Goal: Task Accomplishment & Management: Complete application form

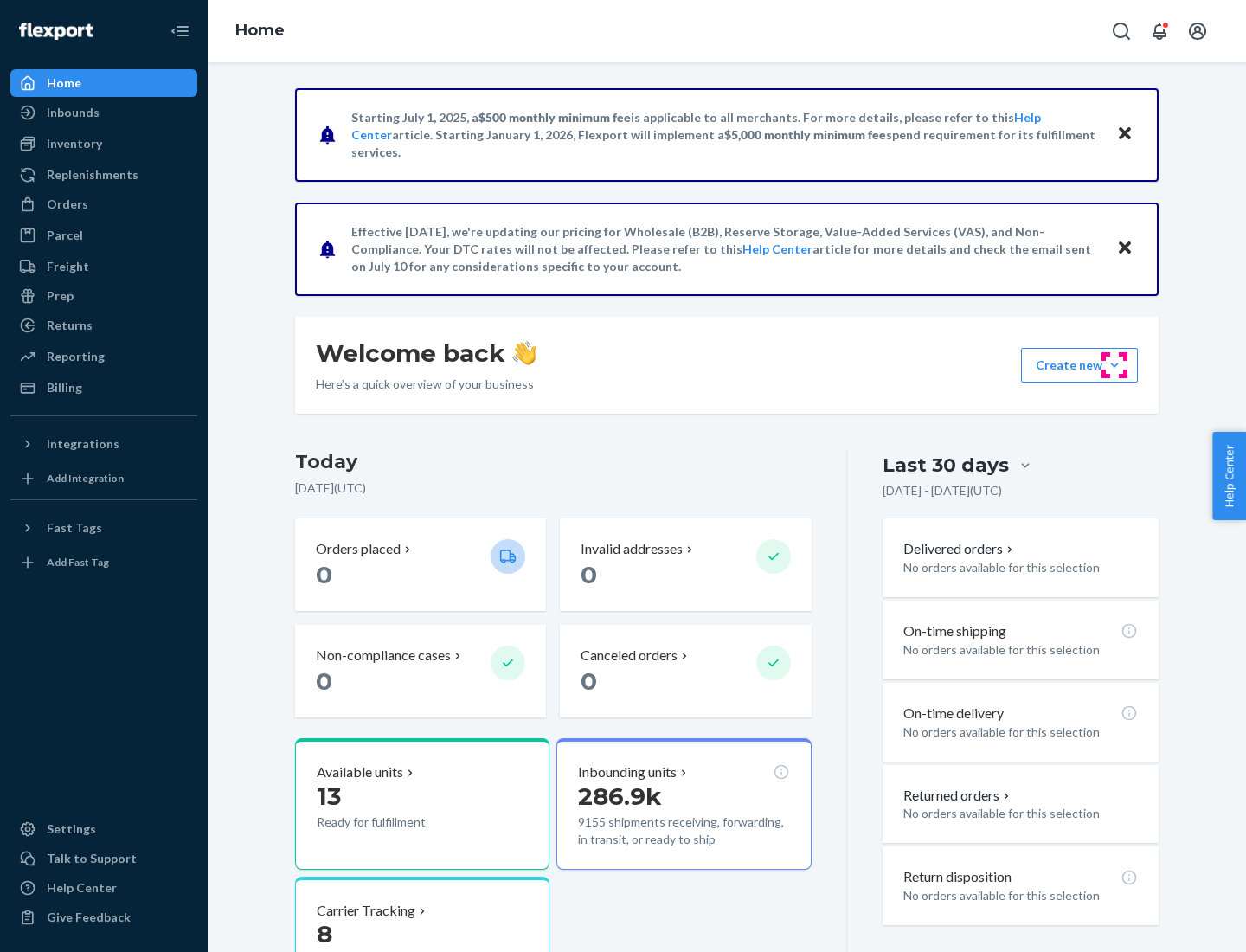
click at [1114, 365] on button "Create new Create new inbound Create new order Create new product" at bounding box center [1079, 365] width 117 height 35
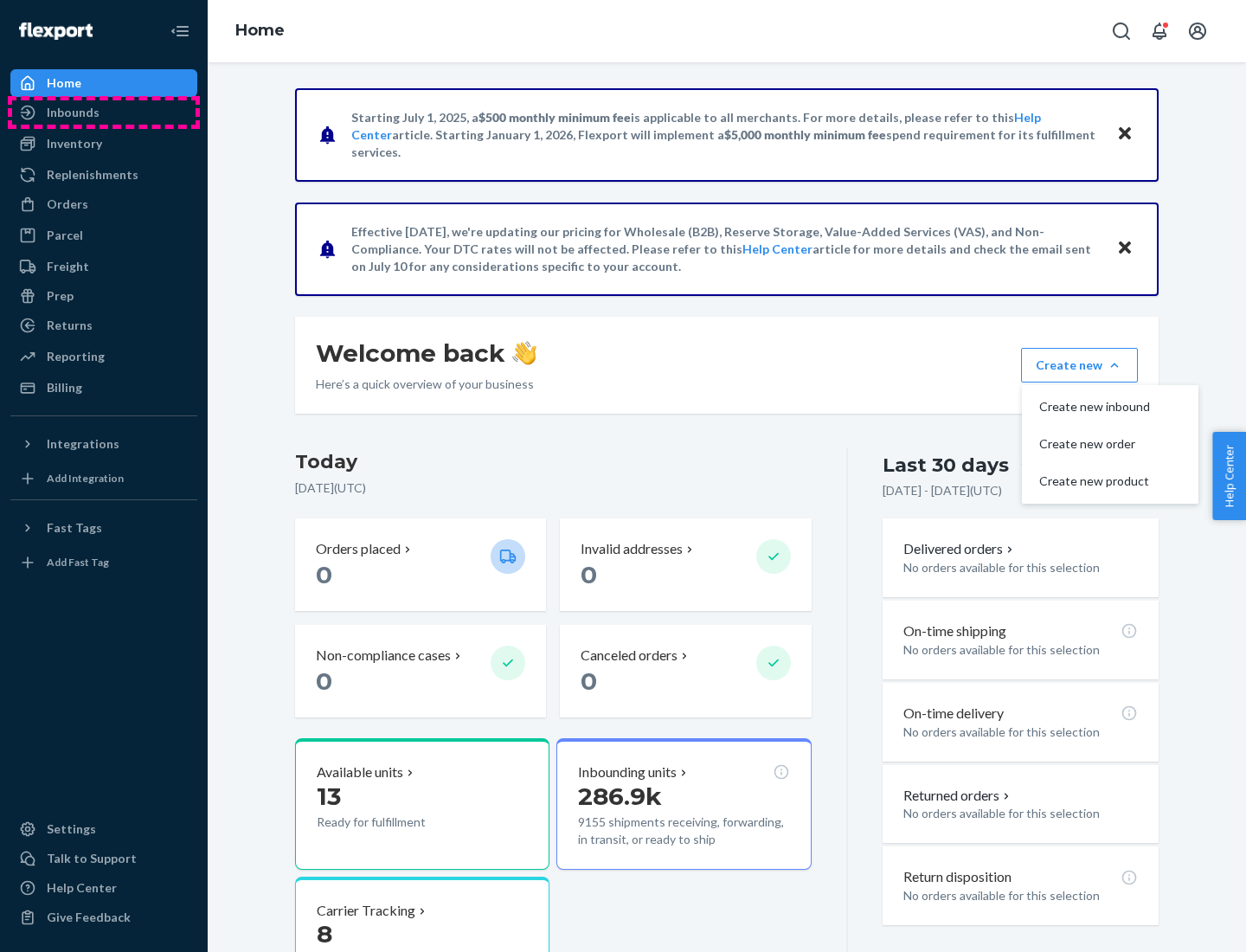
click at [103, 112] on div "Inbounds" at bounding box center [104, 112] width 184 height 24
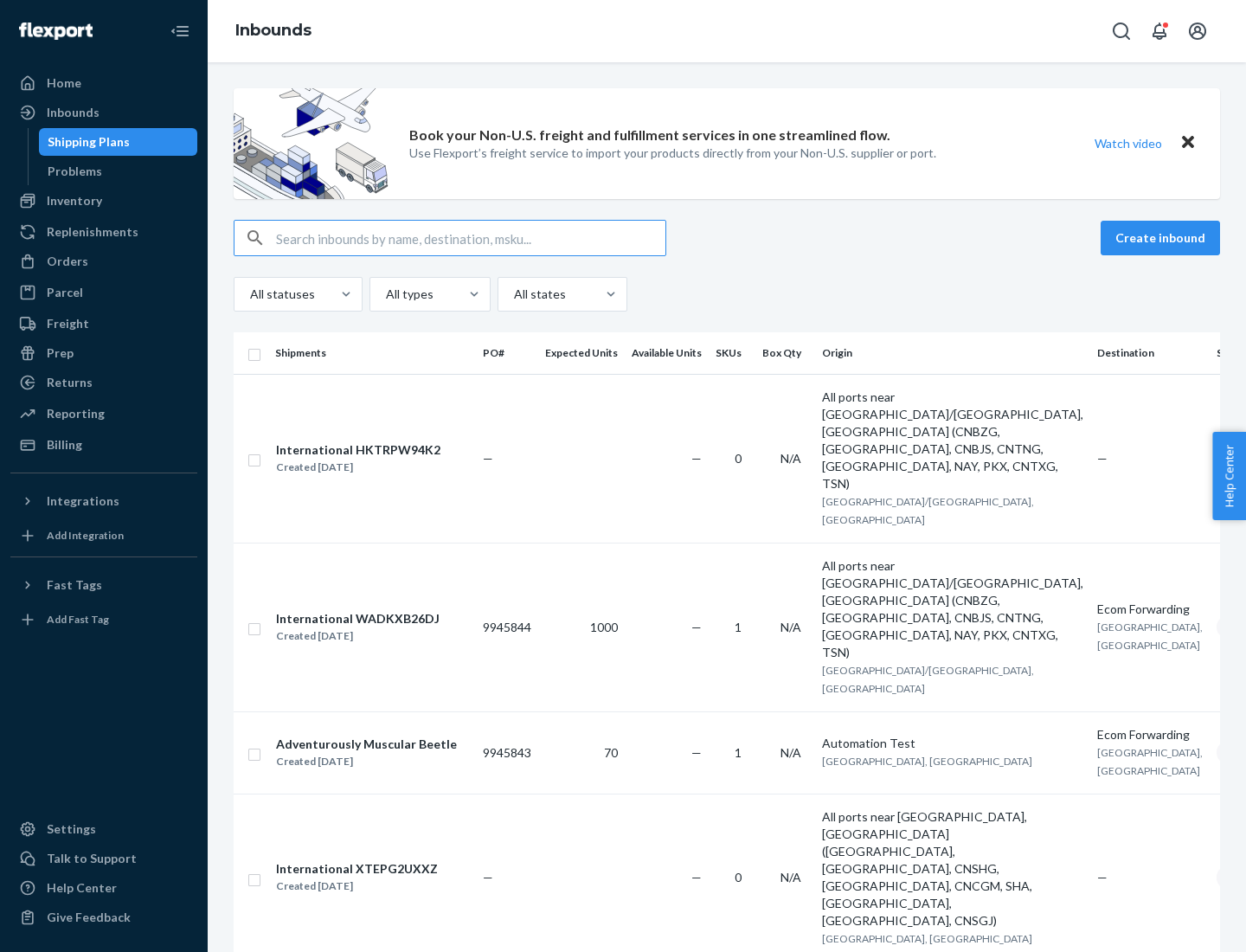
click at [1163, 238] on button "Create inbound" at bounding box center [1160, 238] width 119 height 35
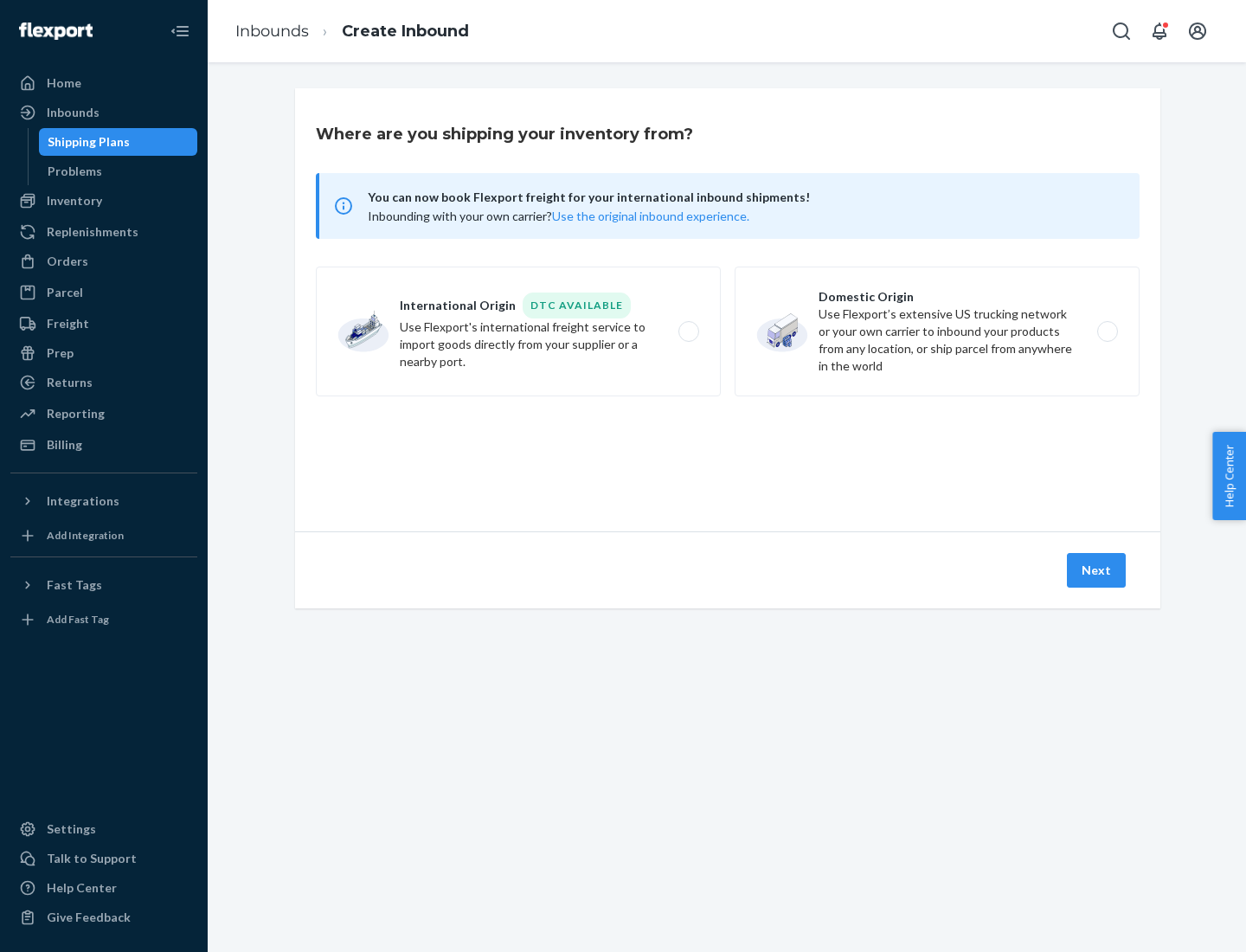
click at [937, 332] on label "Domestic Origin Use Flexport’s extensive US trucking network or your own carrie…" at bounding box center [937, 332] width 405 height 130
click at [1107, 332] on input "Domestic Origin Use Flexport’s extensive US trucking network or your own carrie…" at bounding box center [1112, 332] width 12 height 12
radio input "true"
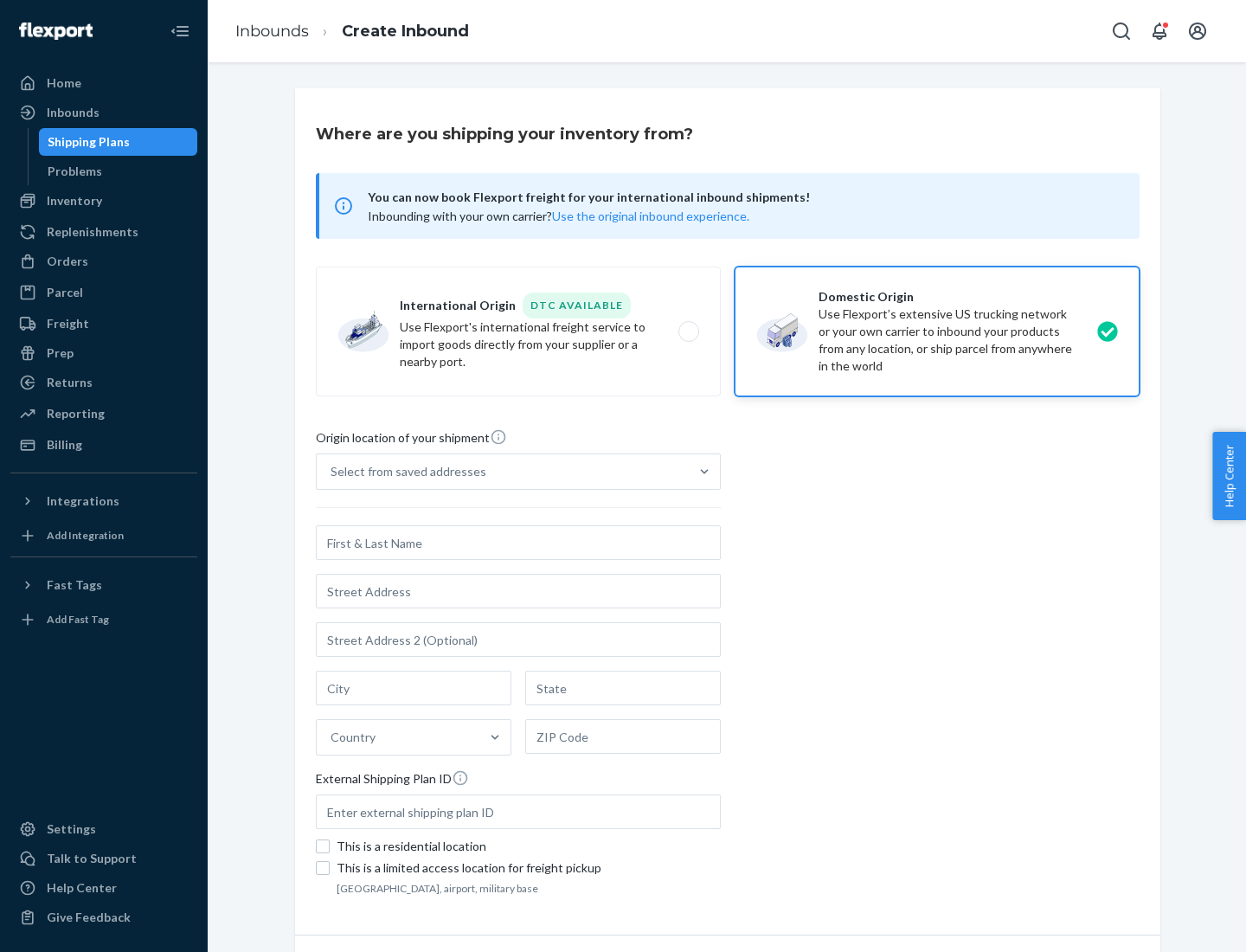
click at [404, 472] on div "Select from saved addresses" at bounding box center [408, 471] width 156 height 17
click at [332, 472] on input "Select from saved addresses" at bounding box center [332, 471] width 2 height 17
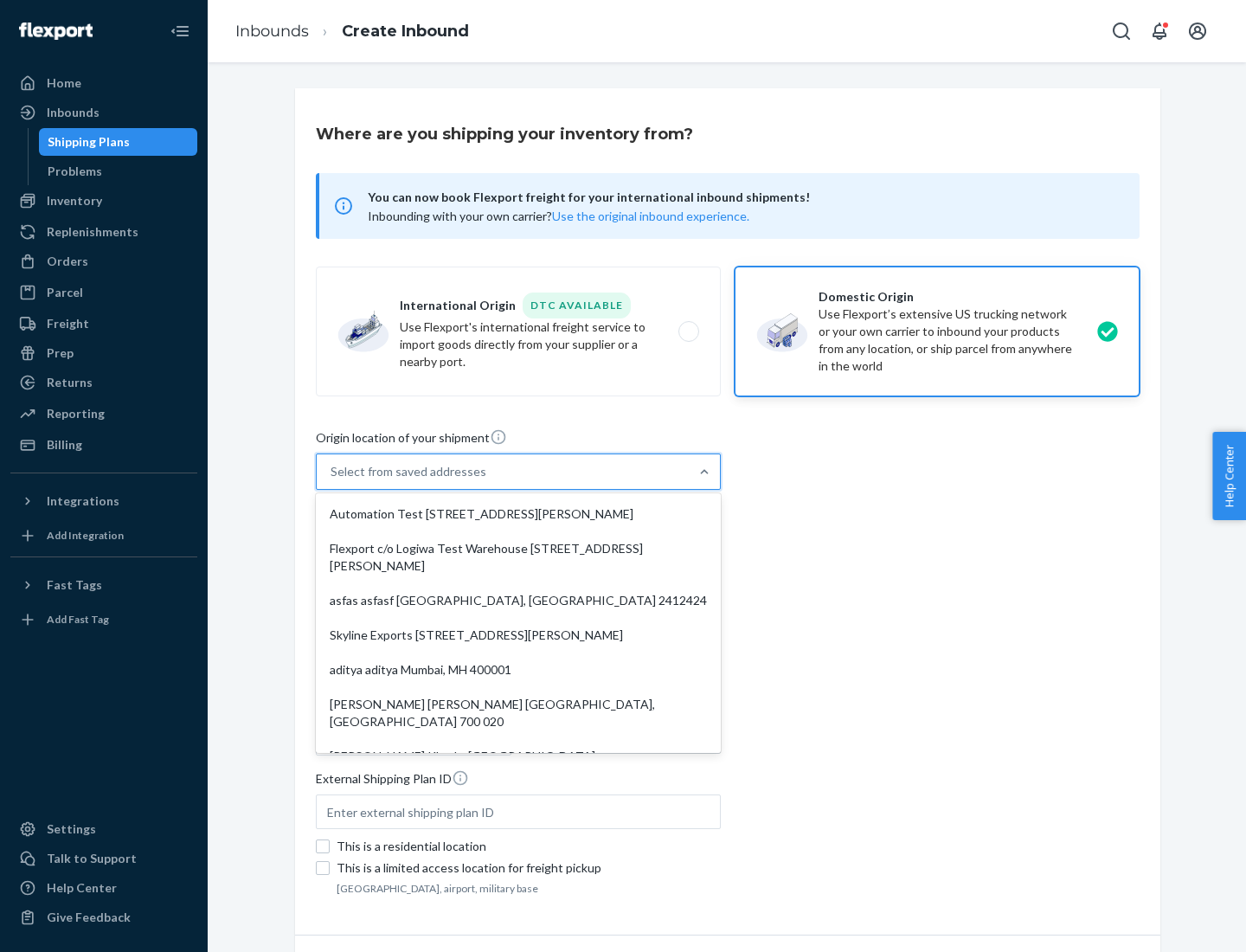
scroll to position [7, 0]
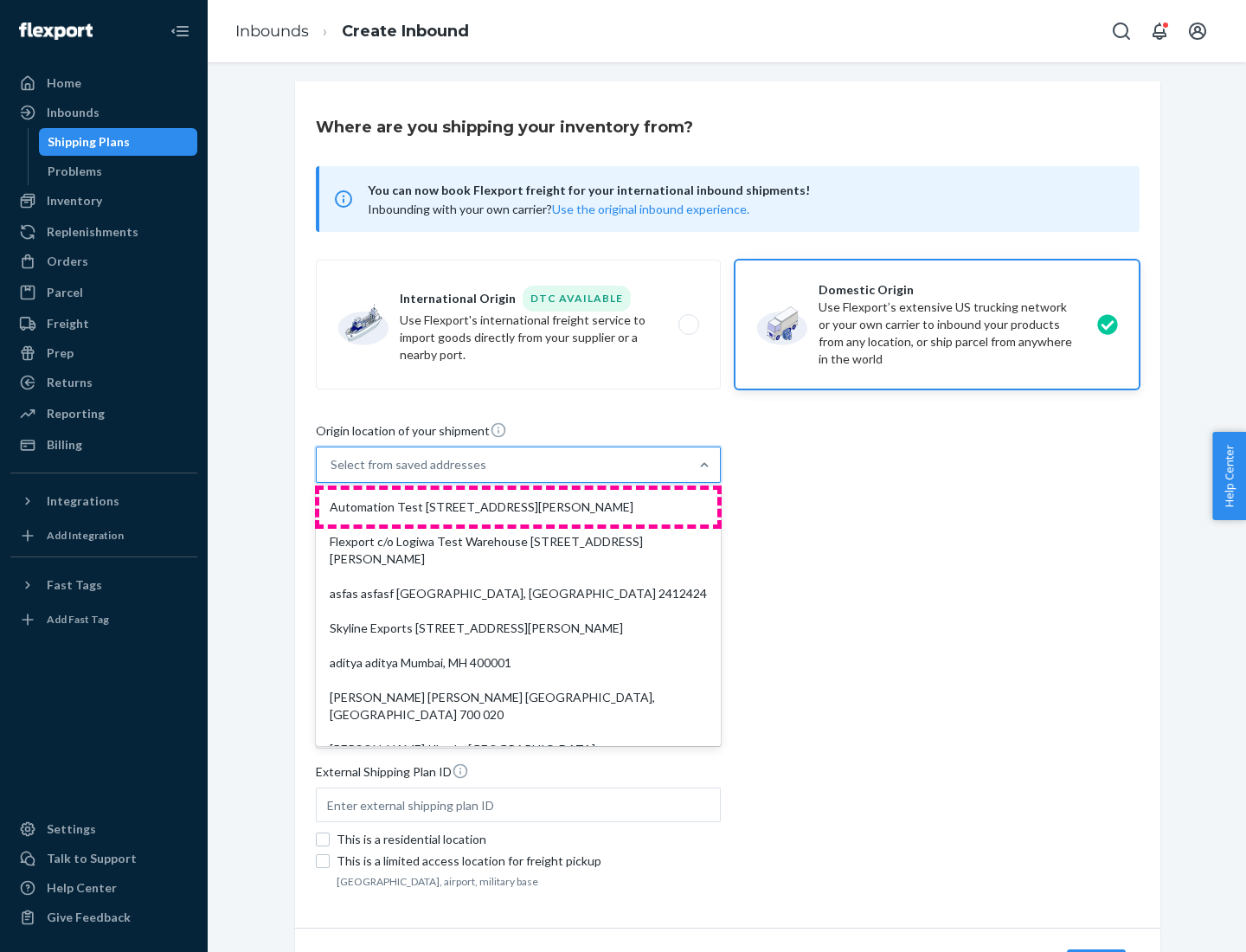
click at [519, 507] on div "Automation Test [STREET_ADDRESS][PERSON_NAME]" at bounding box center [518, 506] width 398 height 35
click at [332, 473] on input "option Automation Test [STREET_ADDRESS][PERSON_NAME]. 9 results available. Use …" at bounding box center [332, 464] width 2 height 17
type input "Automation Test"
type input "9th Floor"
type input "[GEOGRAPHIC_DATA]"
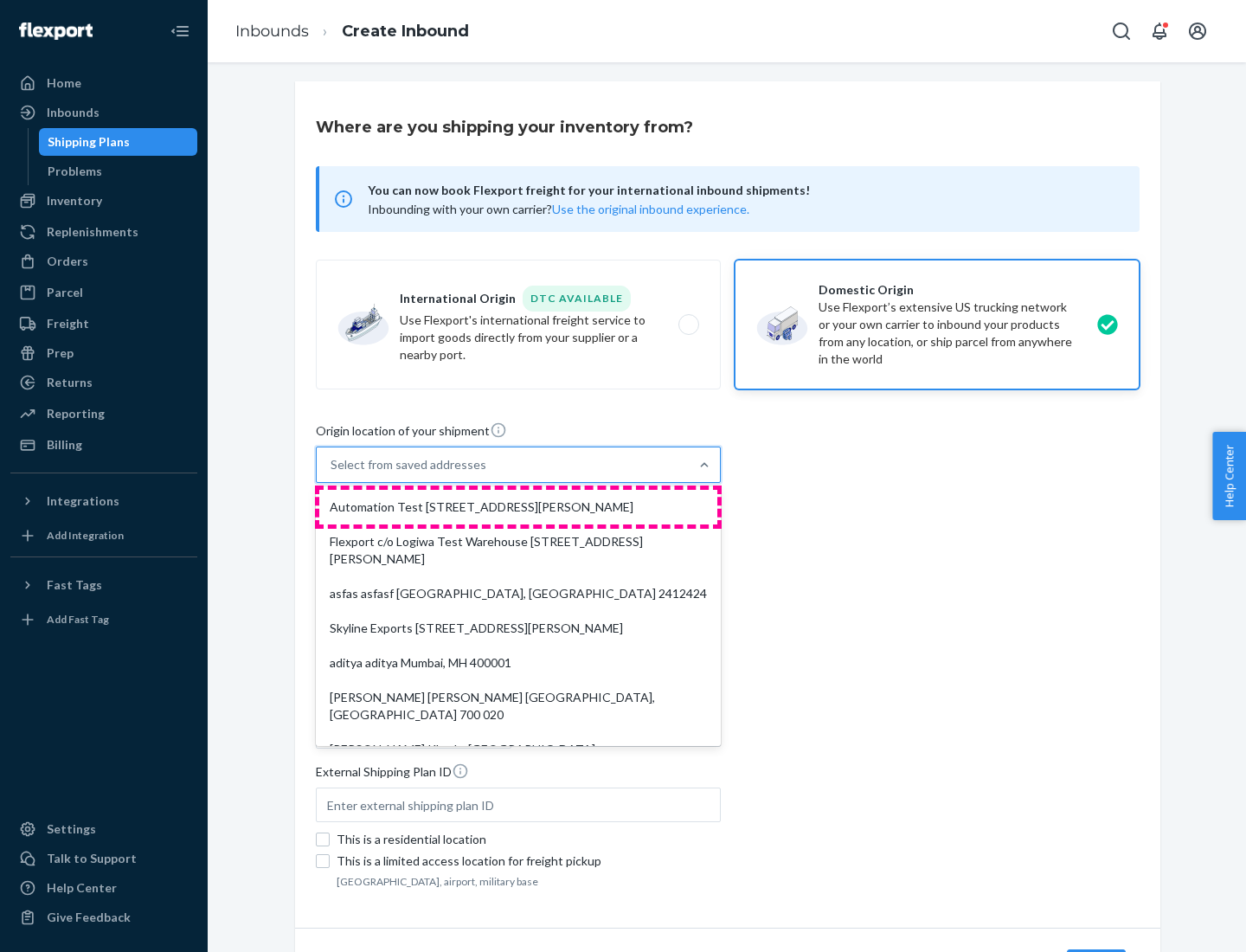
type input "CA"
type input "94104"
type input "[STREET_ADDRESS][PERSON_NAME]"
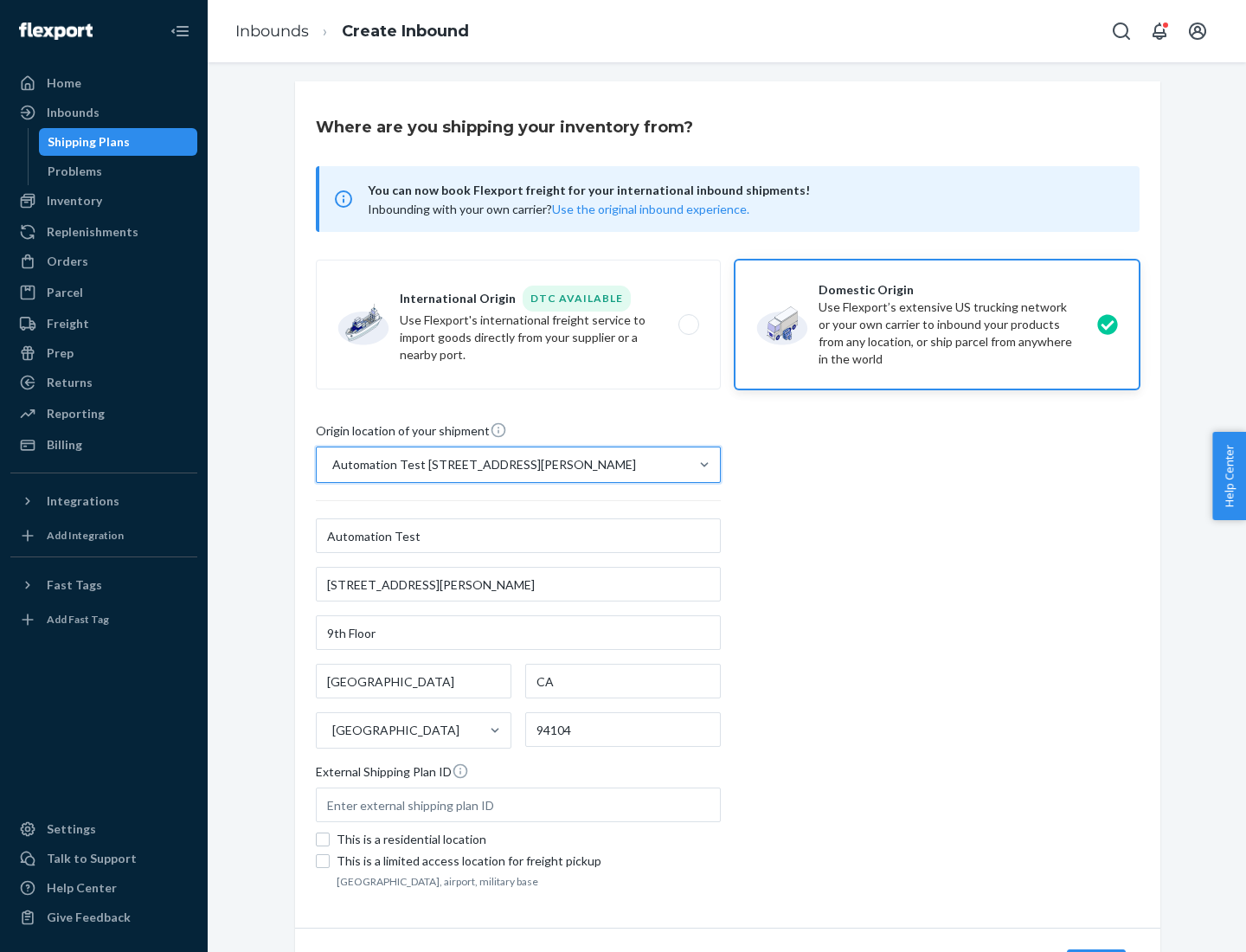
scroll to position [102, 0]
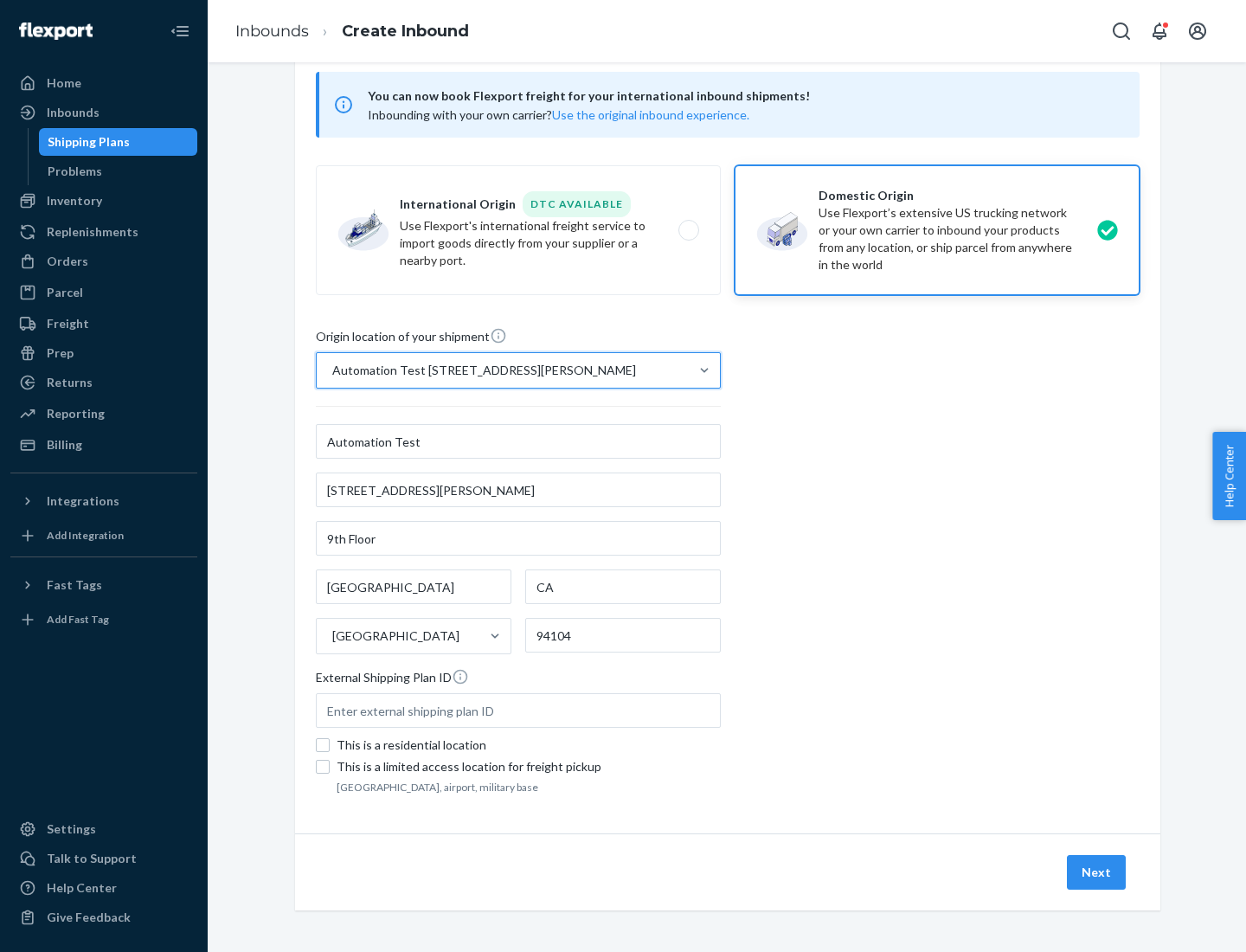
click at [1097, 873] on button "Next" at bounding box center [1096, 872] width 59 height 35
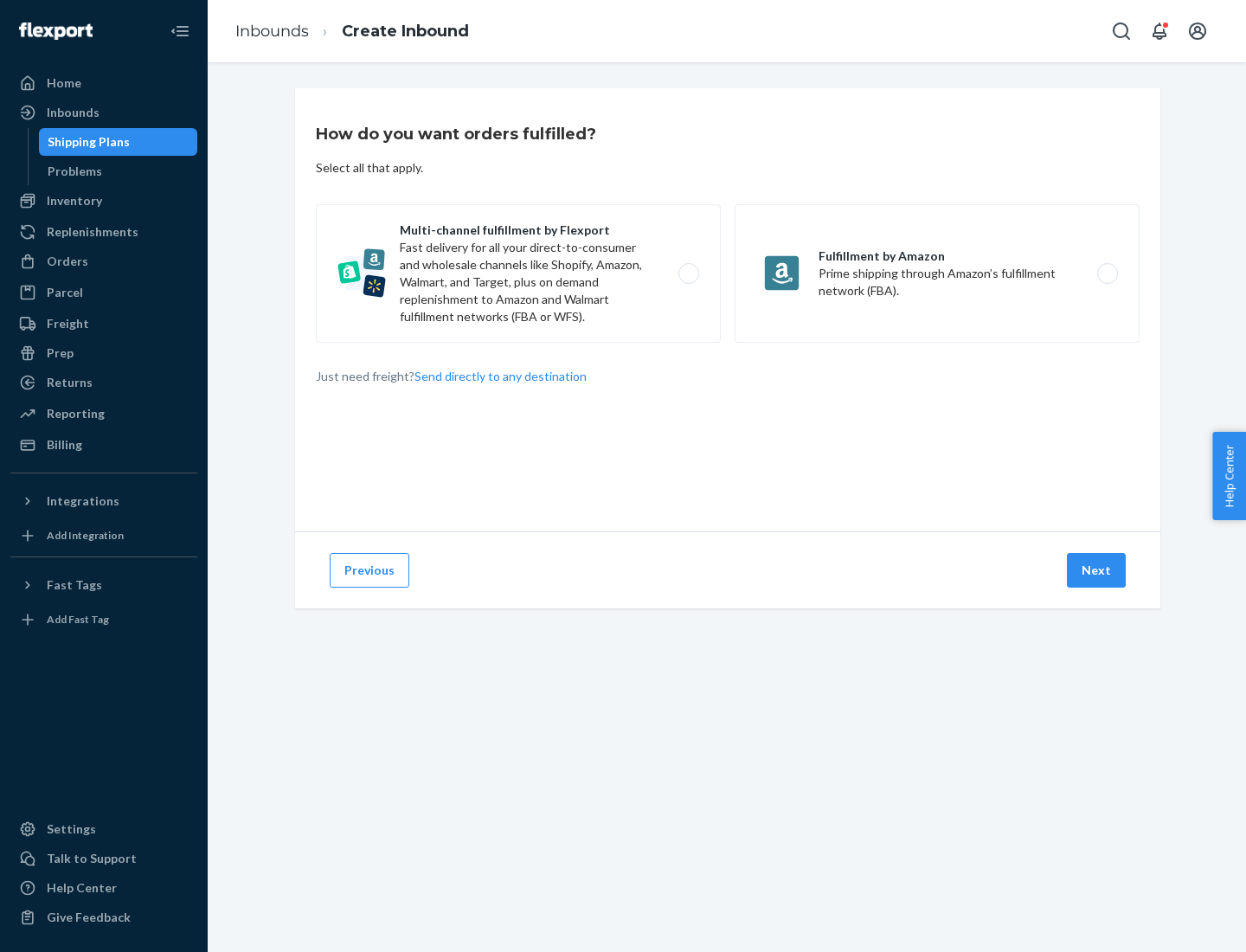
click at [519, 274] on label "Multi-channel fulfillment by Flexport Fast delivery for all your direct-to-cons…" at bounding box center [518, 273] width 405 height 138
click at [688, 274] on input "Multi-channel fulfillment by Flexport Fast delivery for all your direct-to-cons…" at bounding box center [693, 274] width 12 height 12
radio input "true"
click at [1097, 570] on button "Next" at bounding box center [1096, 570] width 59 height 35
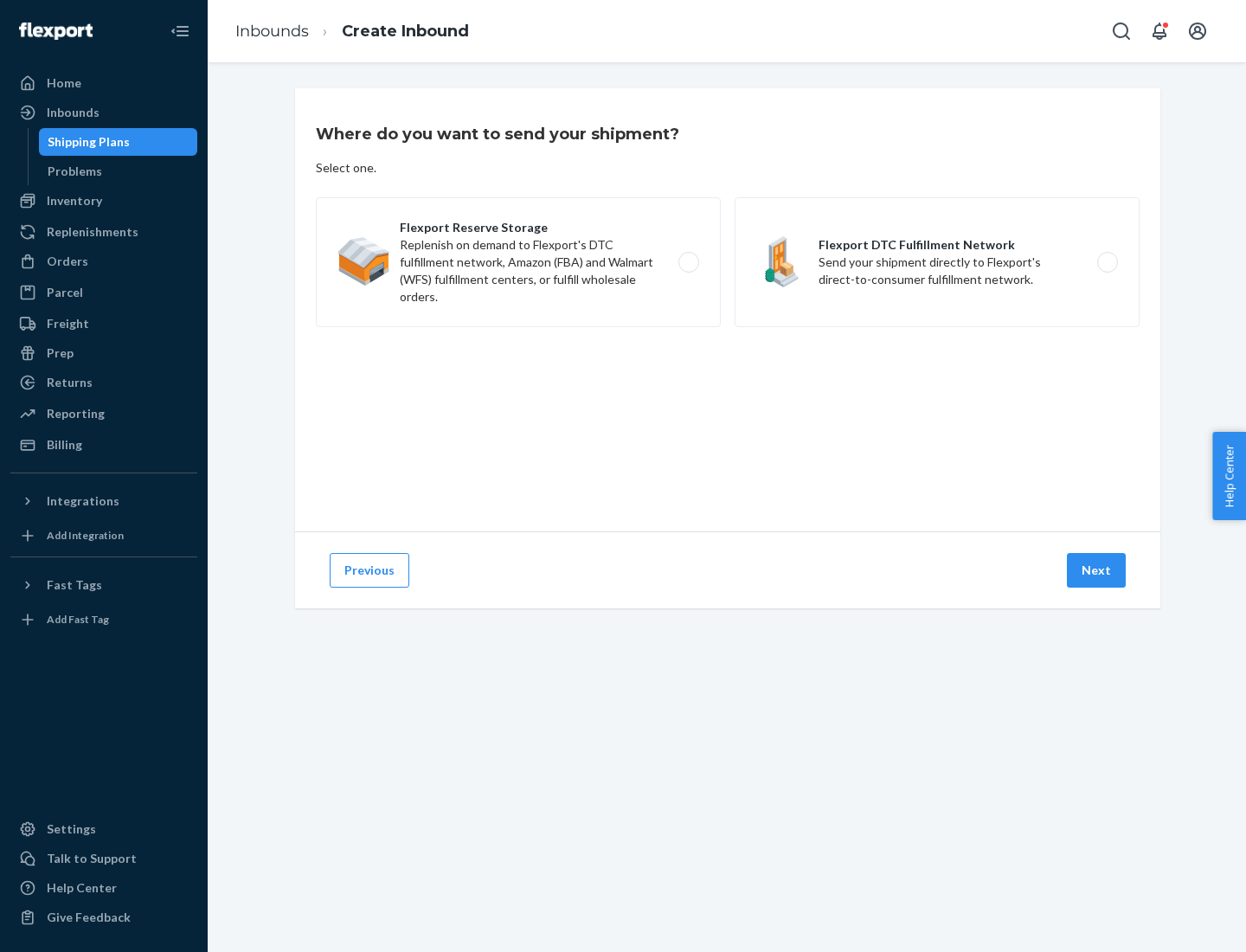
click at [937, 262] on label "Flexport DTC Fulfillment Network Send your shipment directly to Flexport's dire…" at bounding box center [937, 262] width 405 height 130
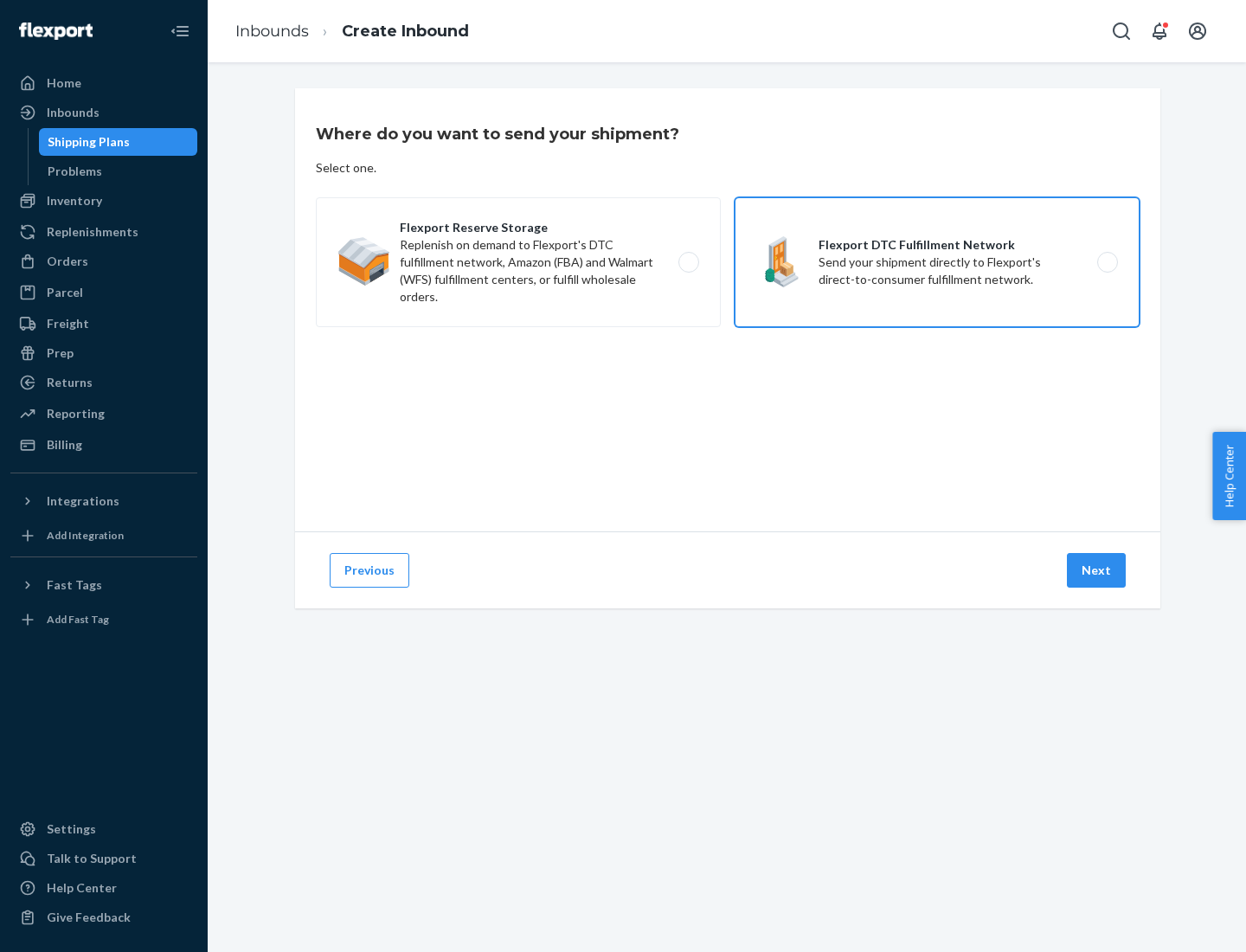
click at [1107, 262] on input "Flexport DTC Fulfillment Network Send your shipment directly to Flexport's dire…" at bounding box center [1112, 262] width 12 height 12
radio input "true"
click at [1097, 570] on button "Next" at bounding box center [1096, 570] width 59 height 35
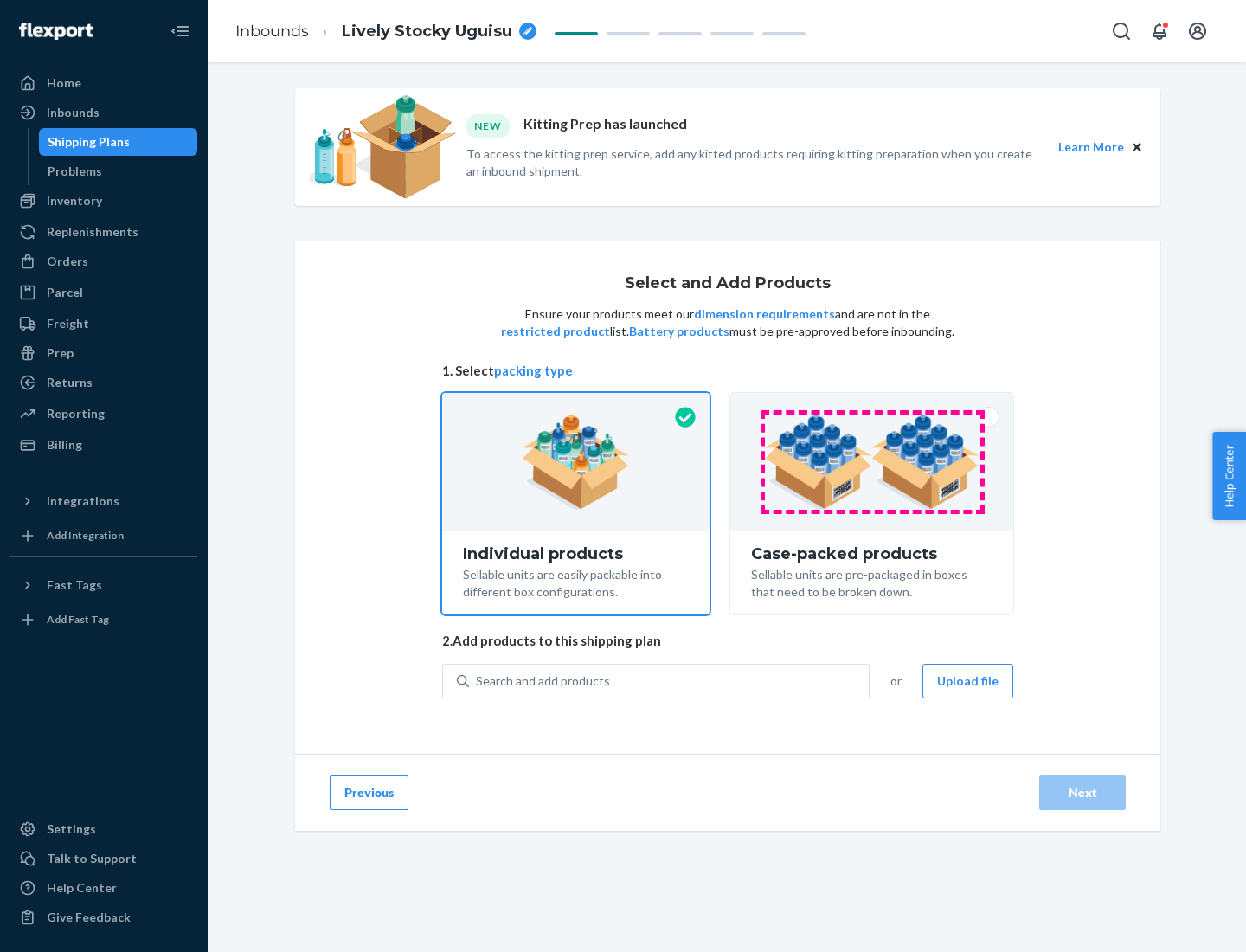
click at [873, 462] on img at bounding box center [872, 462] width 216 height 95
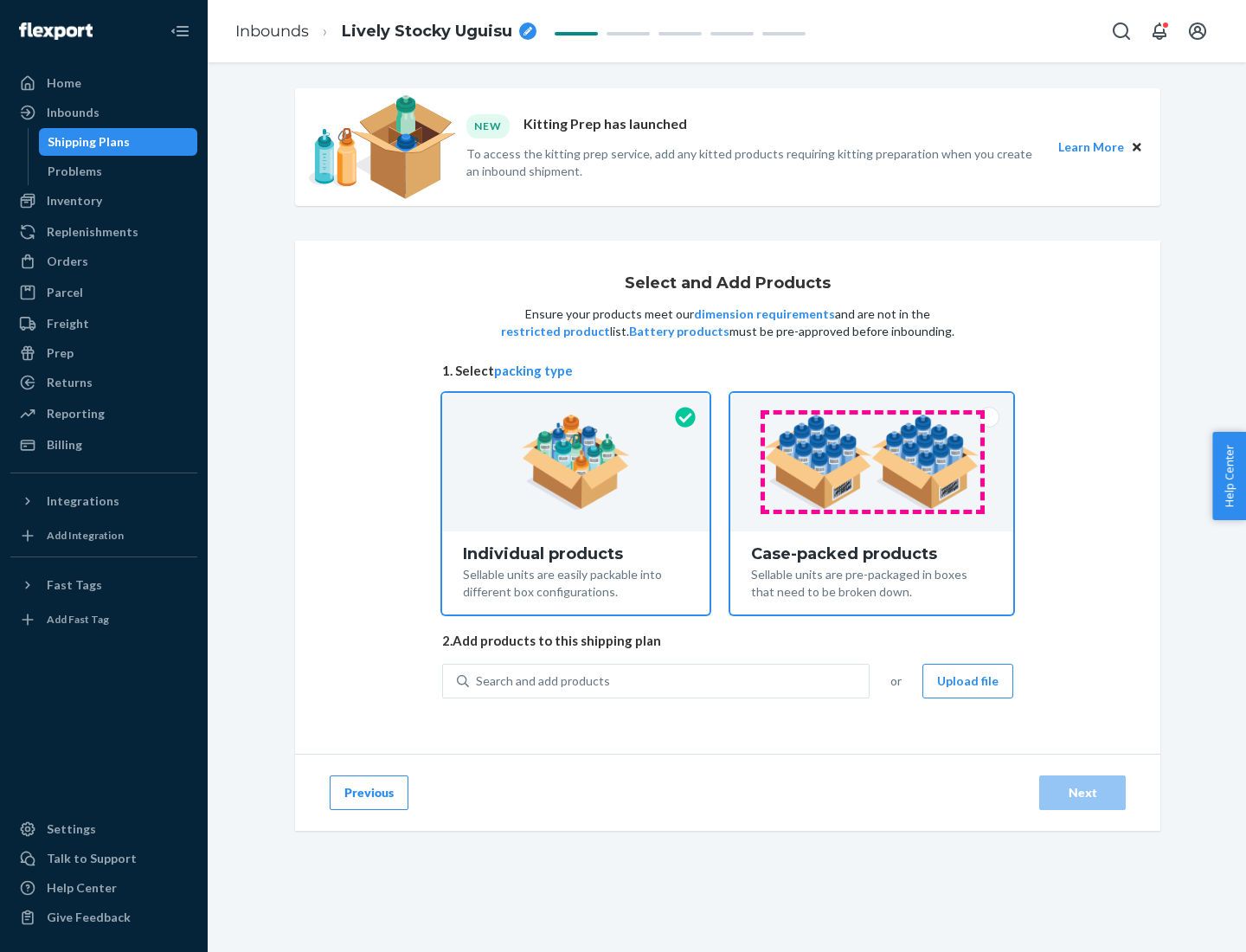
click at [873, 404] on input "Case-packed products Sellable units are pre-packaged in boxes that need to be b…" at bounding box center [872, 398] width 12 height 12
radio input "true"
radio input "false"
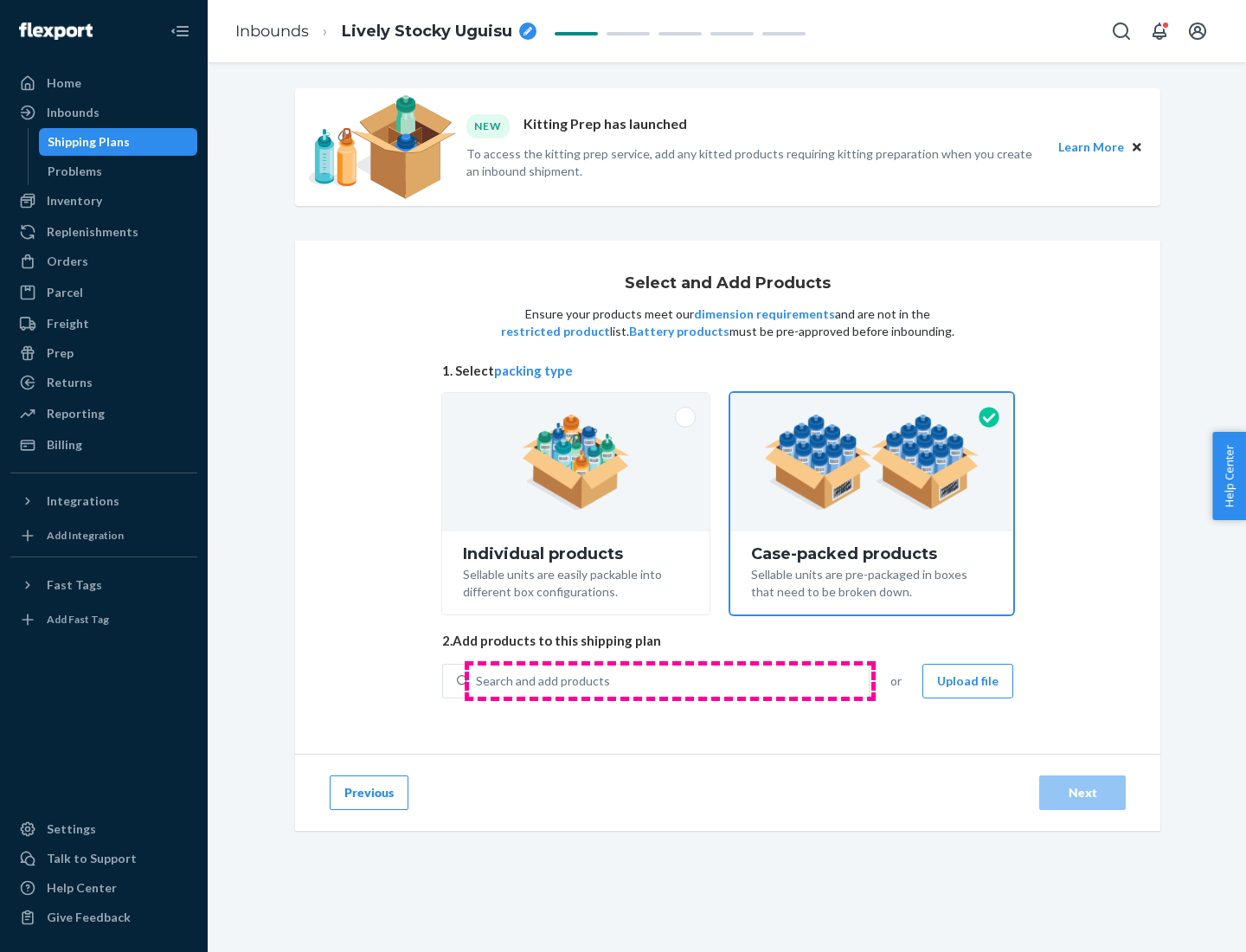
click at [669, 680] on div "Search and add products" at bounding box center [668, 681] width 400 height 31
click at [478, 680] on input "Search and add products" at bounding box center [477, 680] width 2 height 17
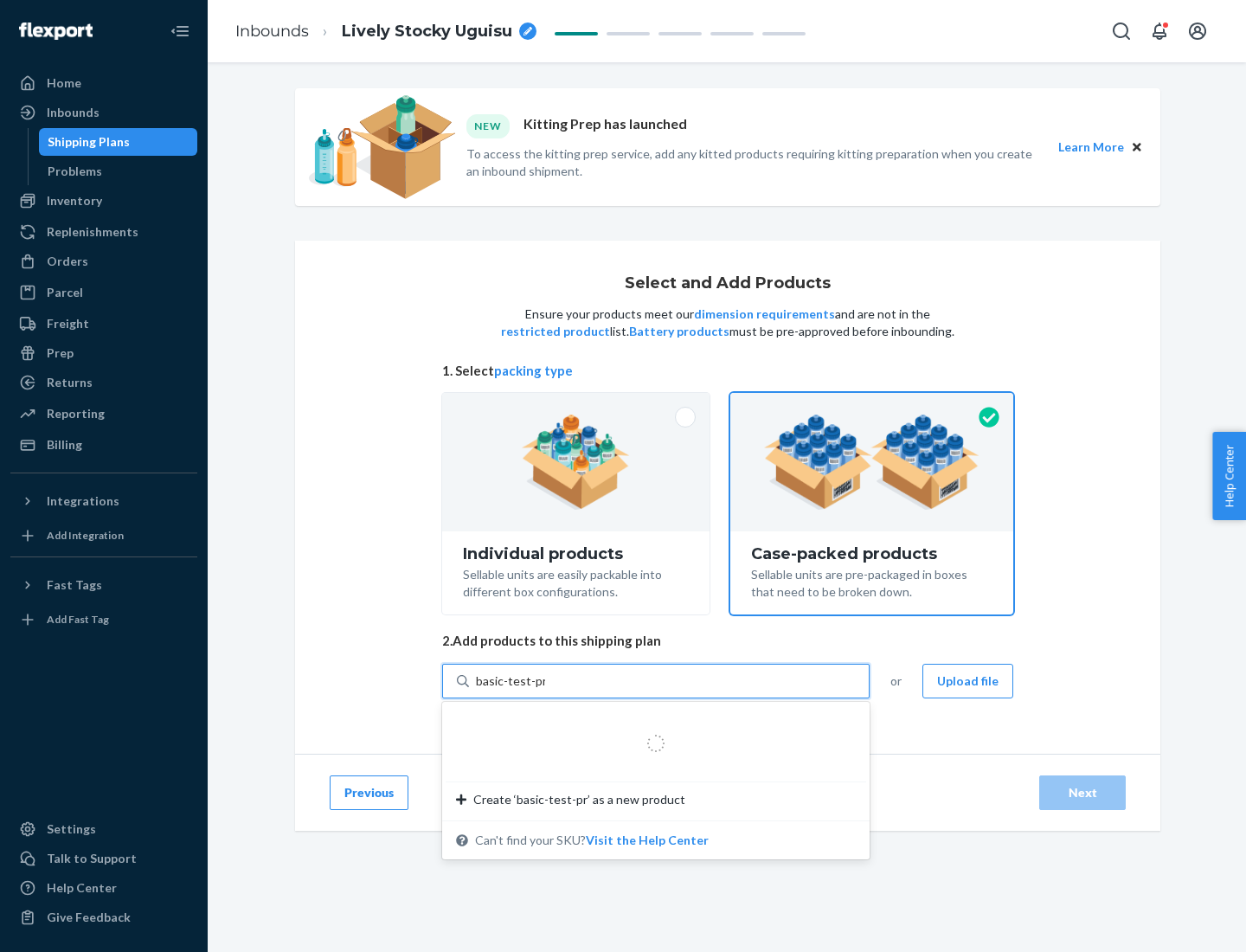
type input "basic-test-product-1"
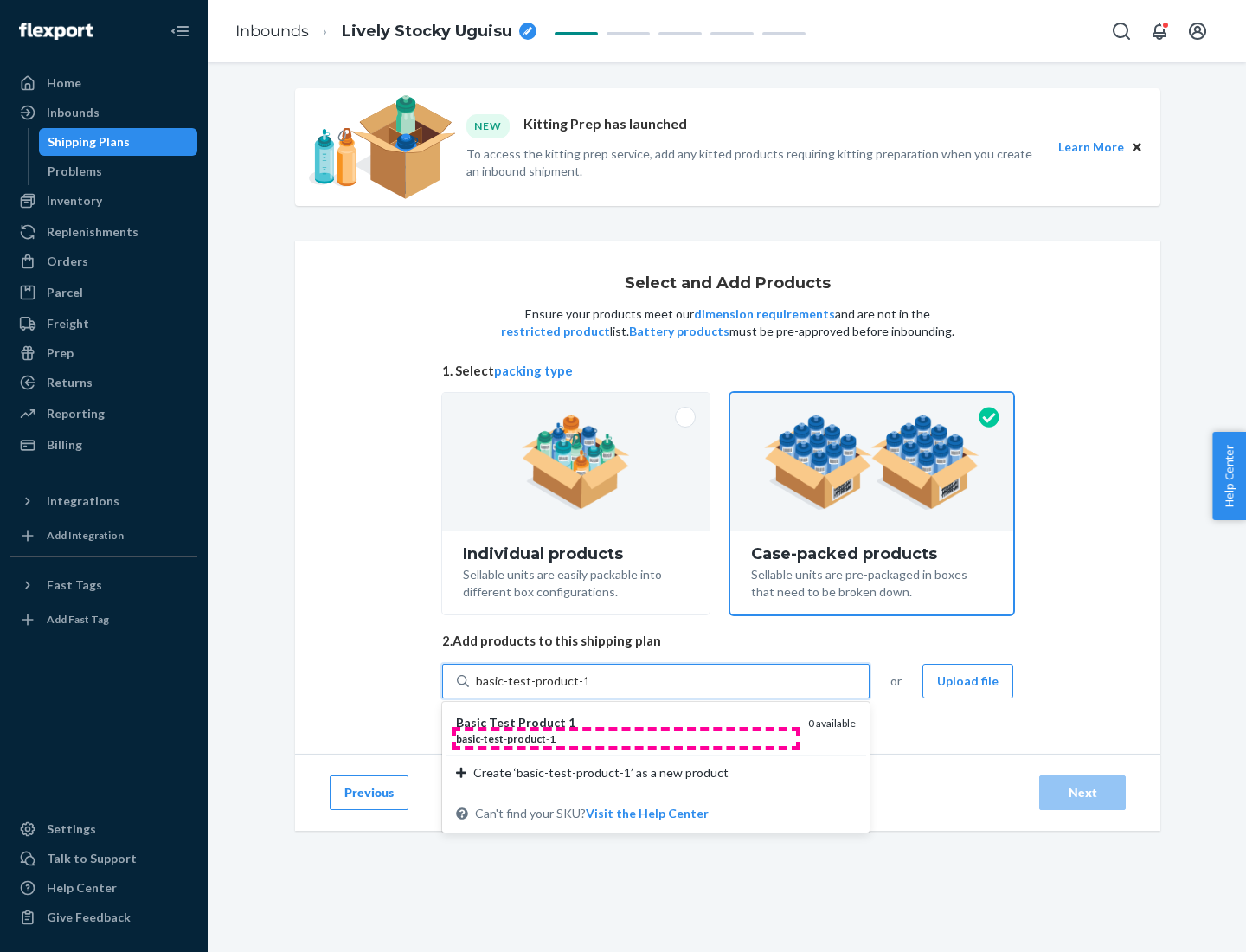
click at [626, 738] on div "basic - test - product - 1" at bounding box center [626, 738] width 339 height 15
click at [586, 690] on input "basic-test-product-1" at bounding box center [531, 680] width 111 height 17
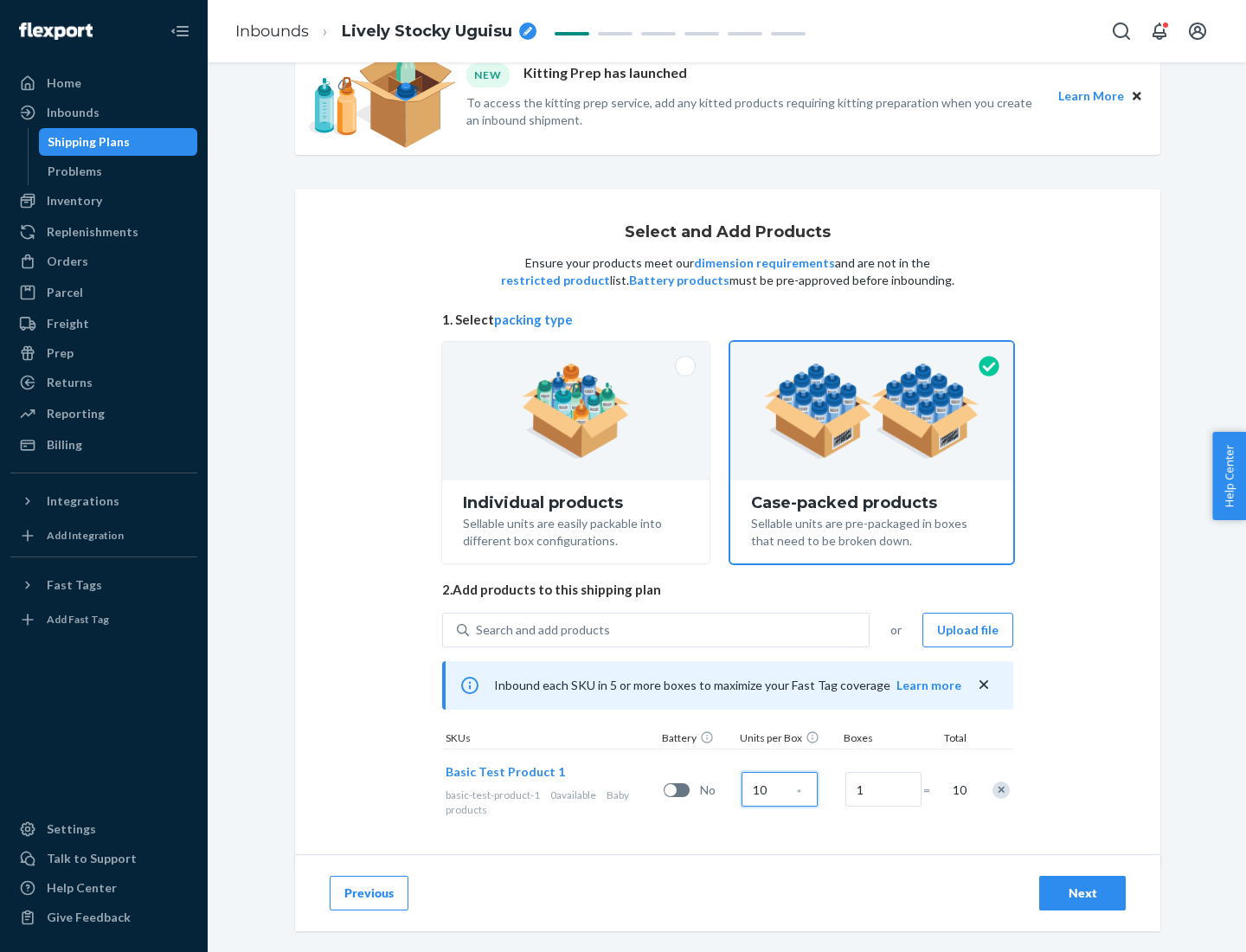
scroll to position [62, 0]
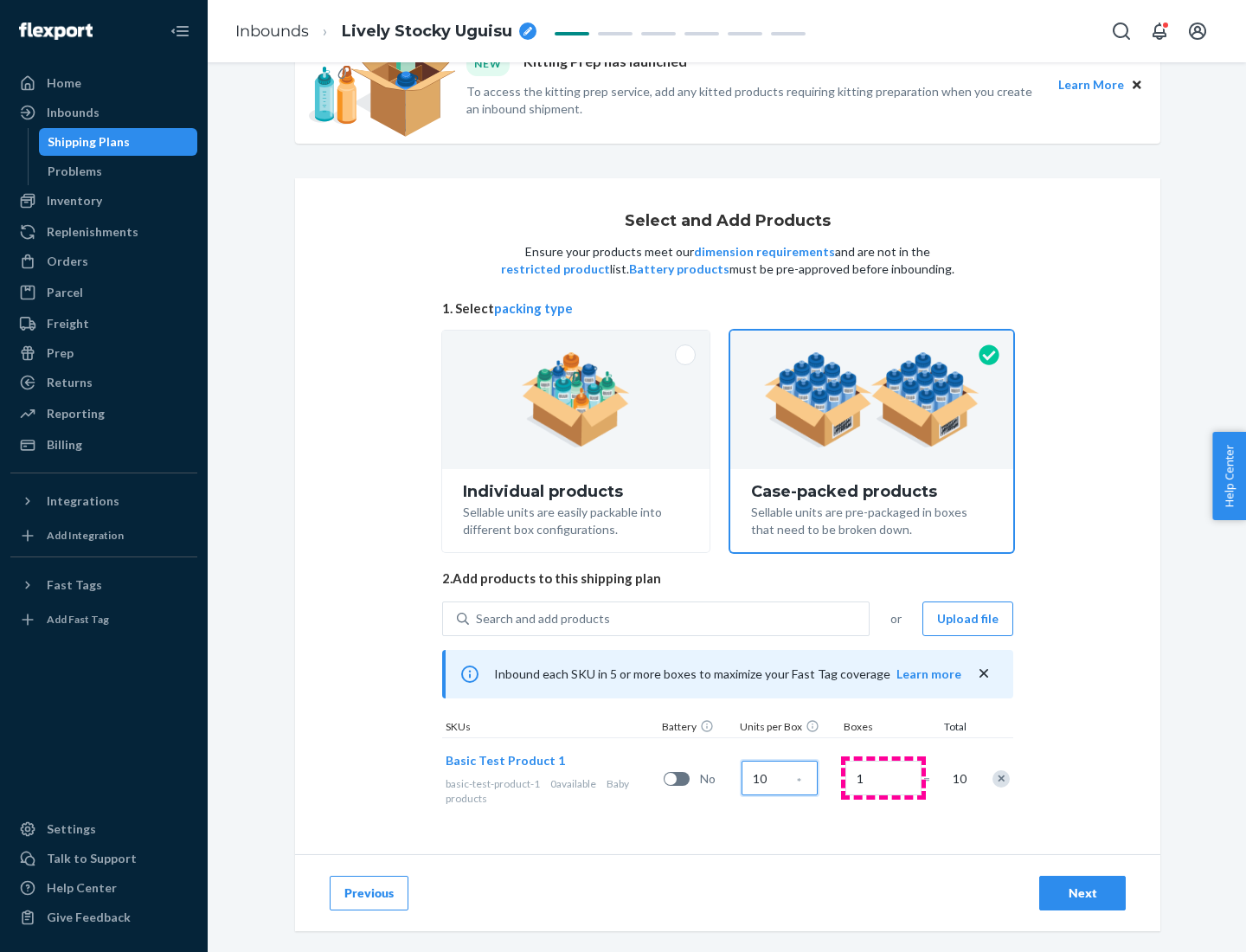
type input "10"
type input "7"
click at [1082, 893] on div "Next" at bounding box center [1082, 892] width 57 height 17
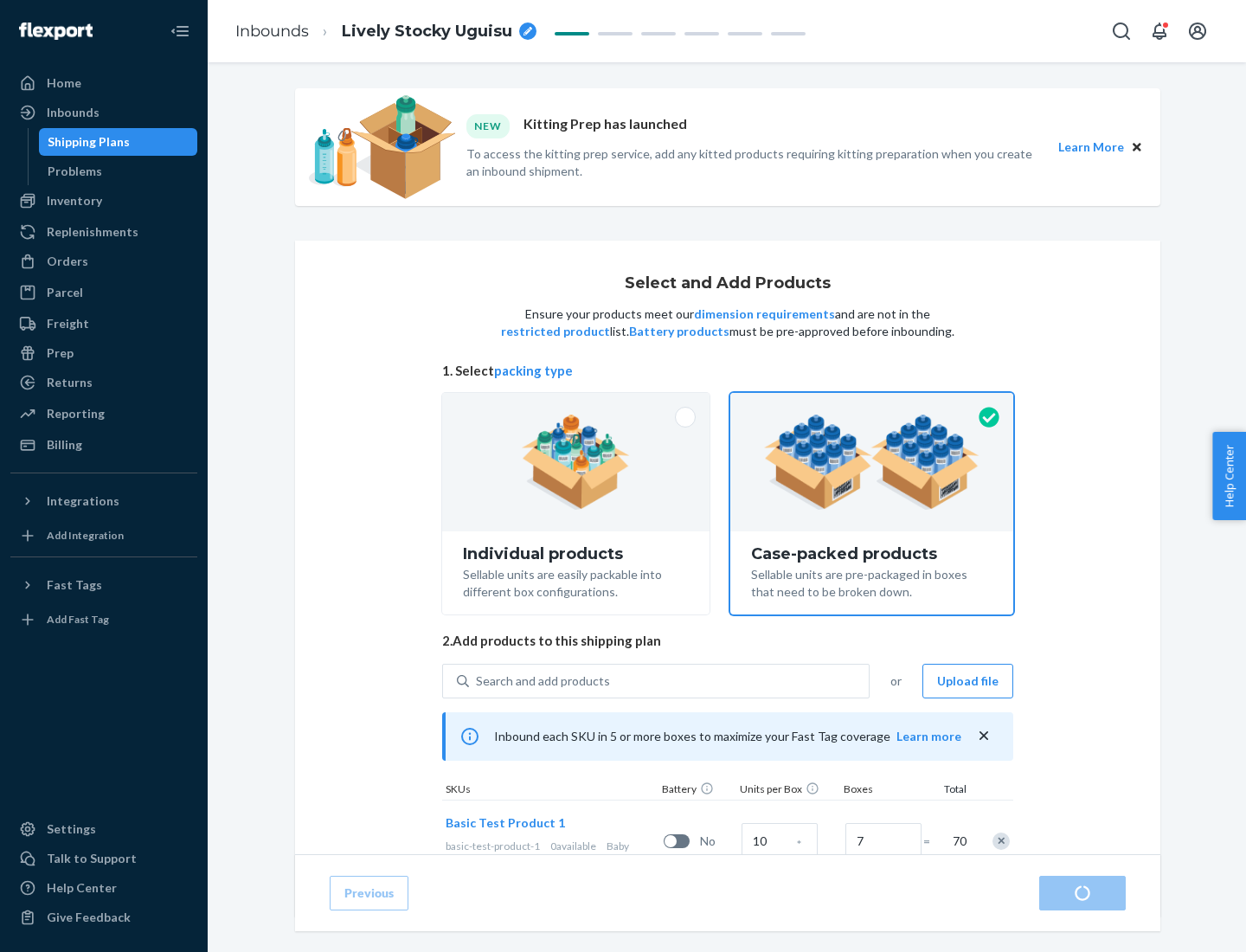
radio input "true"
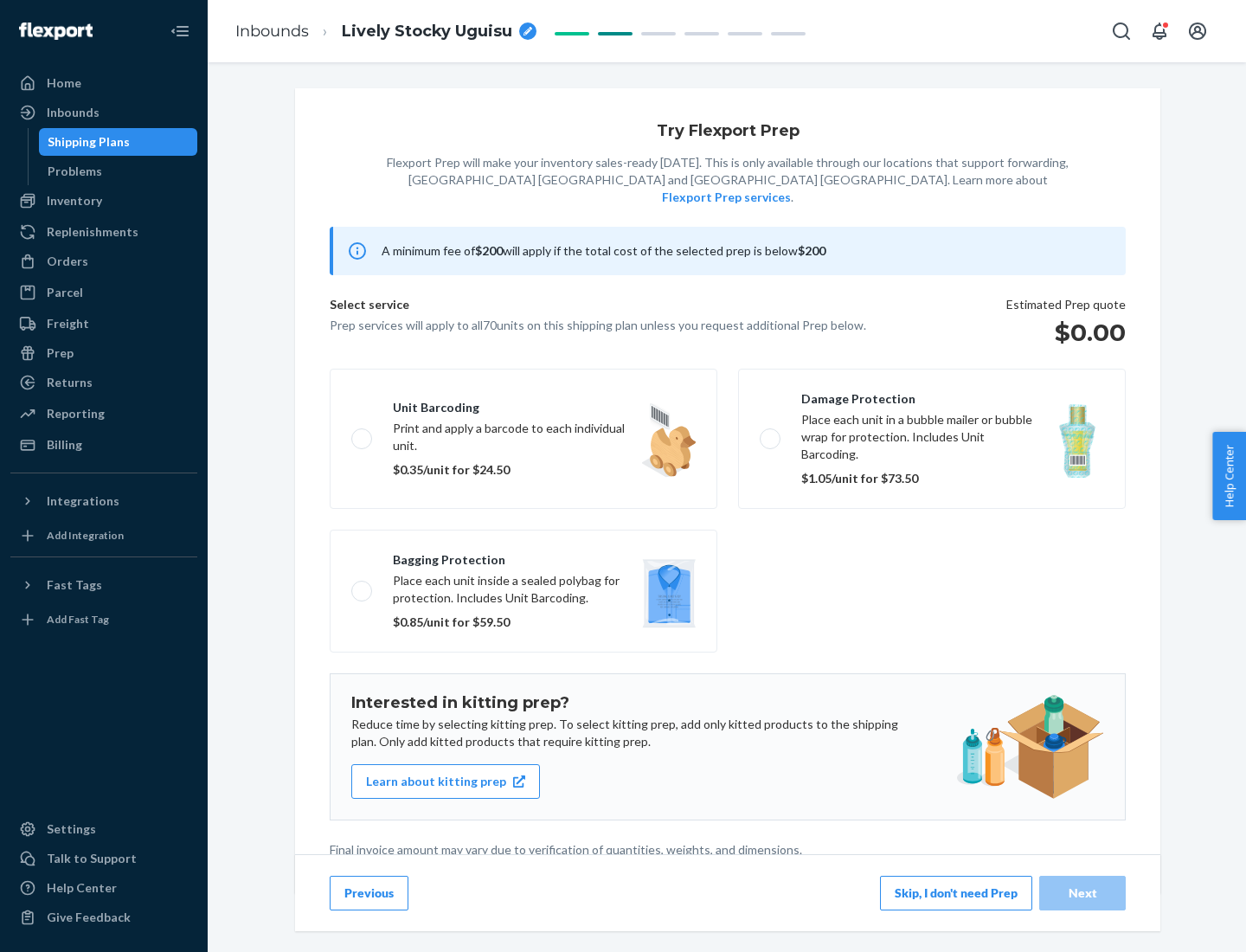
scroll to position [4, 0]
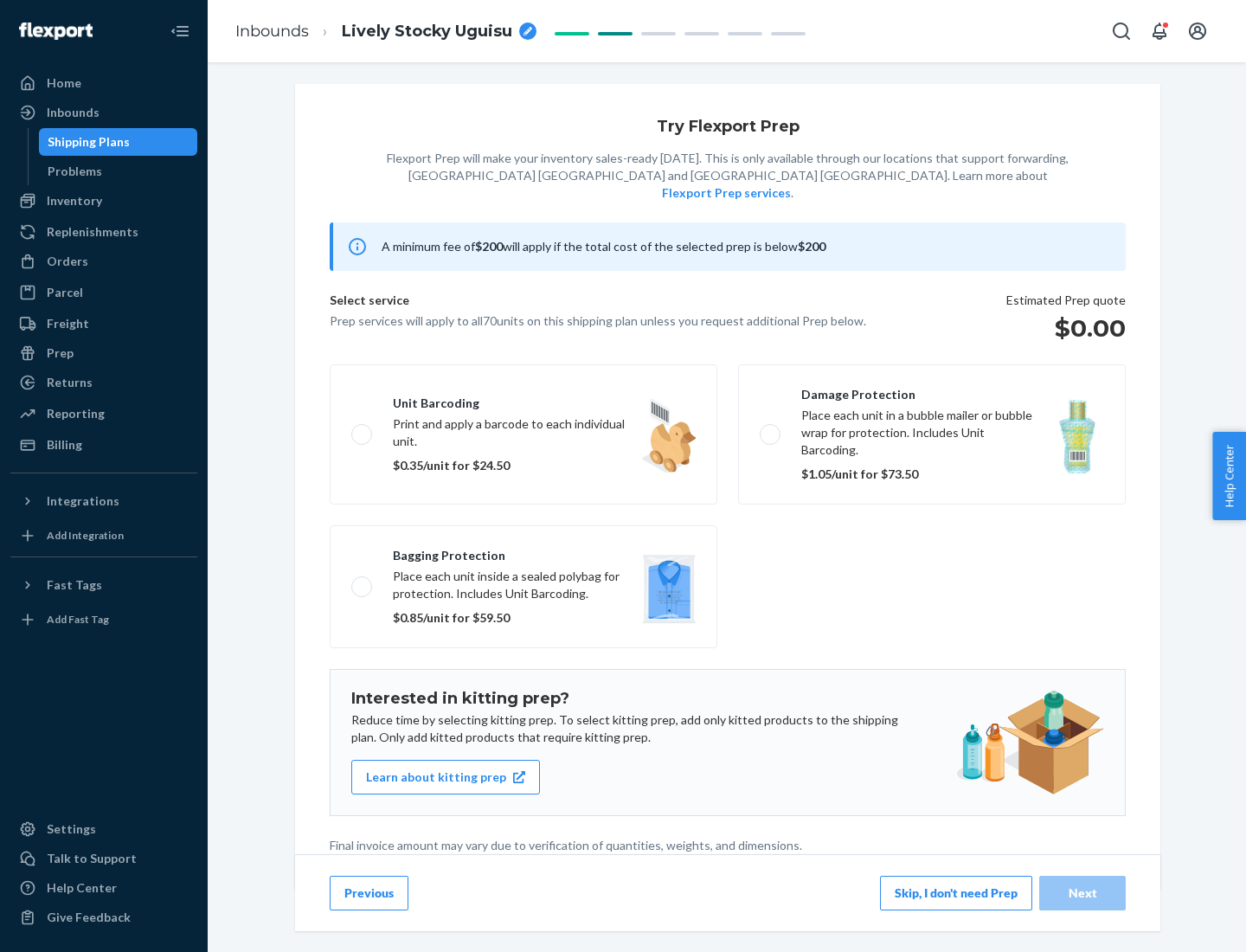
click at [523, 551] on label "Bagging protection Place each unit inside a sealed polybag for protection. Incl…" at bounding box center [523, 587] width 388 height 123
click at [363, 580] on input "Bagging protection Place each unit inside a sealed polybag for protection. Incl…" at bounding box center [357, 586] width 12 height 12
checkbox input "true"
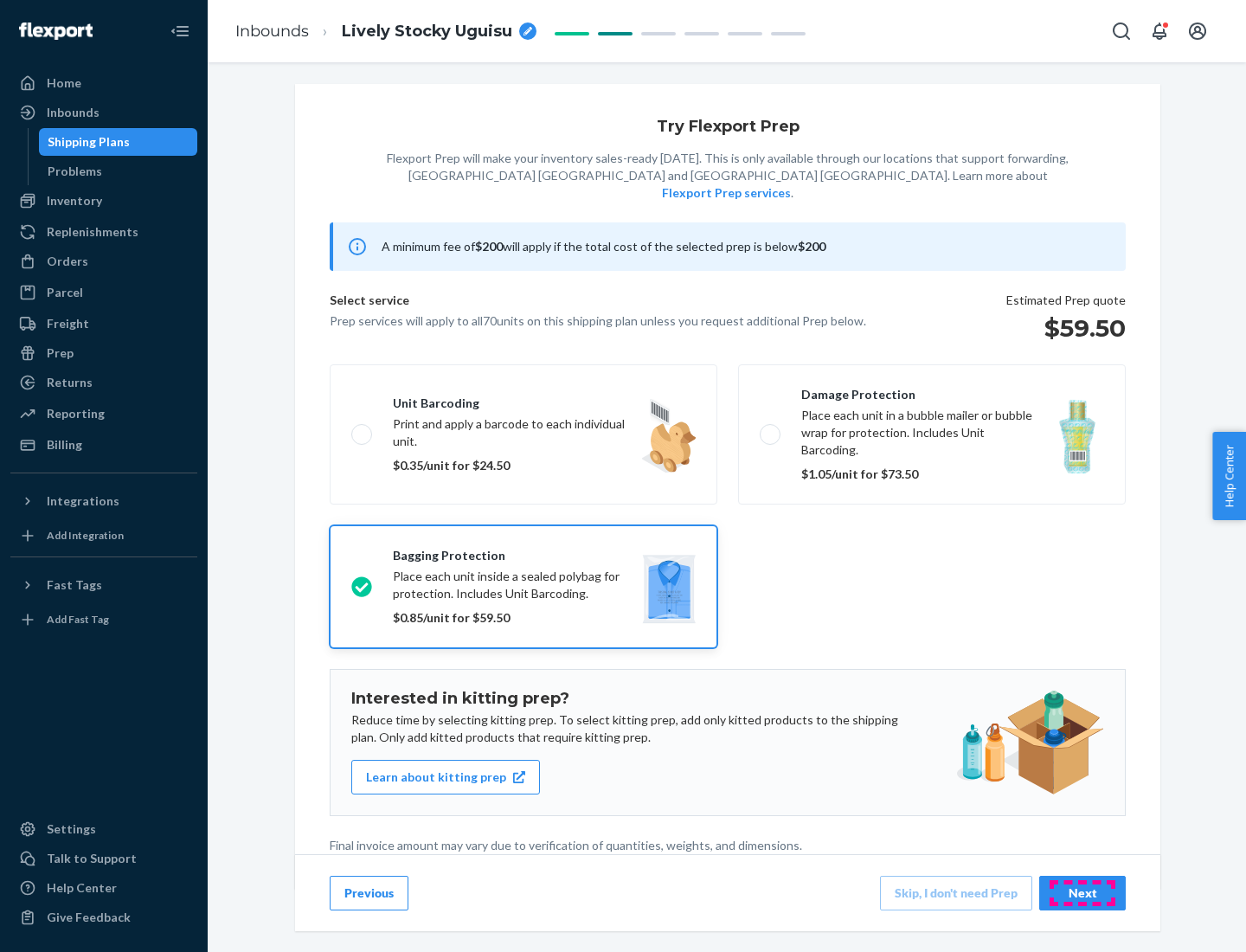
click at [1082, 892] on div "Next" at bounding box center [1082, 892] width 57 height 17
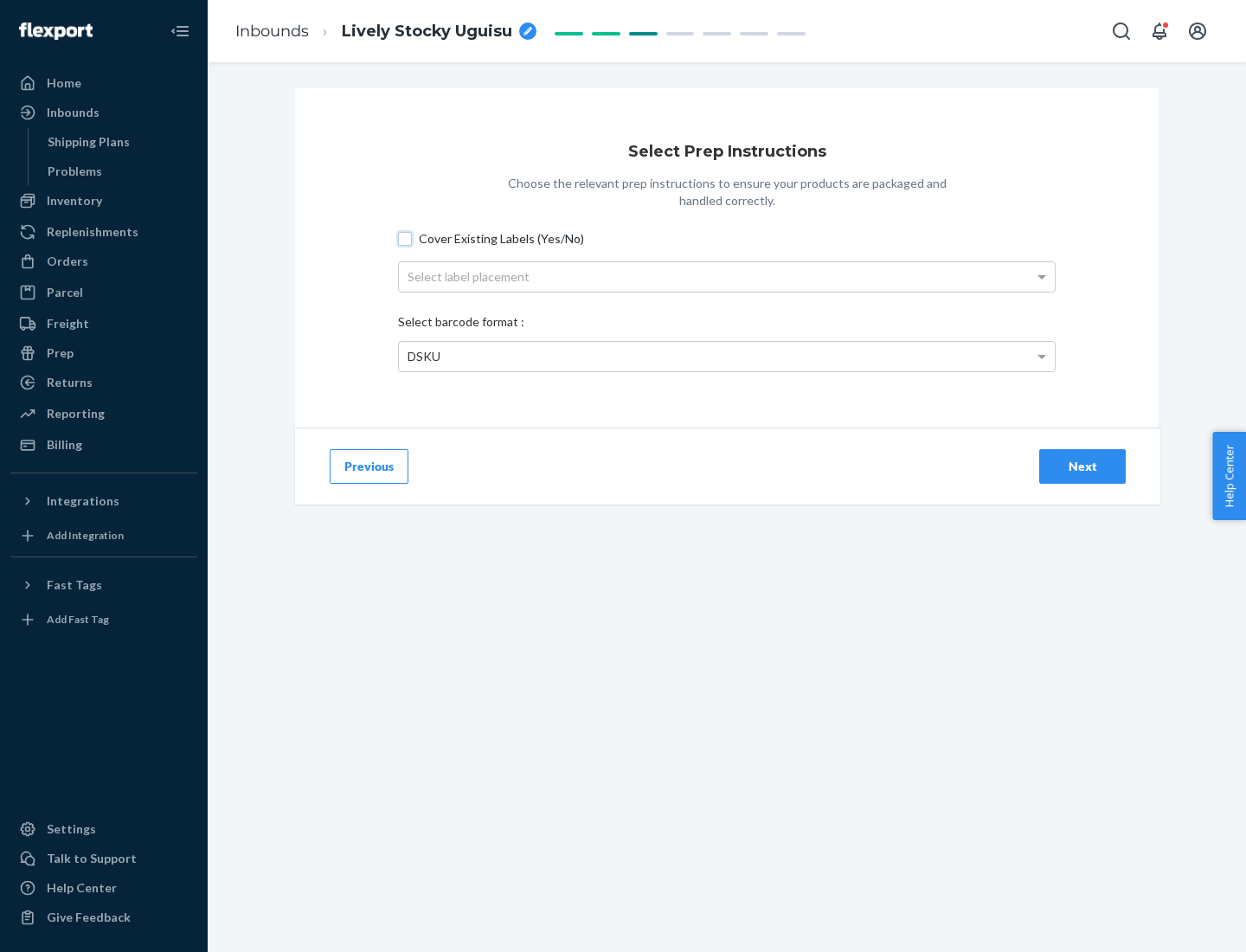
click at [405, 238] on input "Cover Existing Labels (Yes/No)" at bounding box center [406, 239] width 14 height 14
checkbox input "true"
click at [726, 276] on div "Select label placement" at bounding box center [727, 276] width 656 height 29
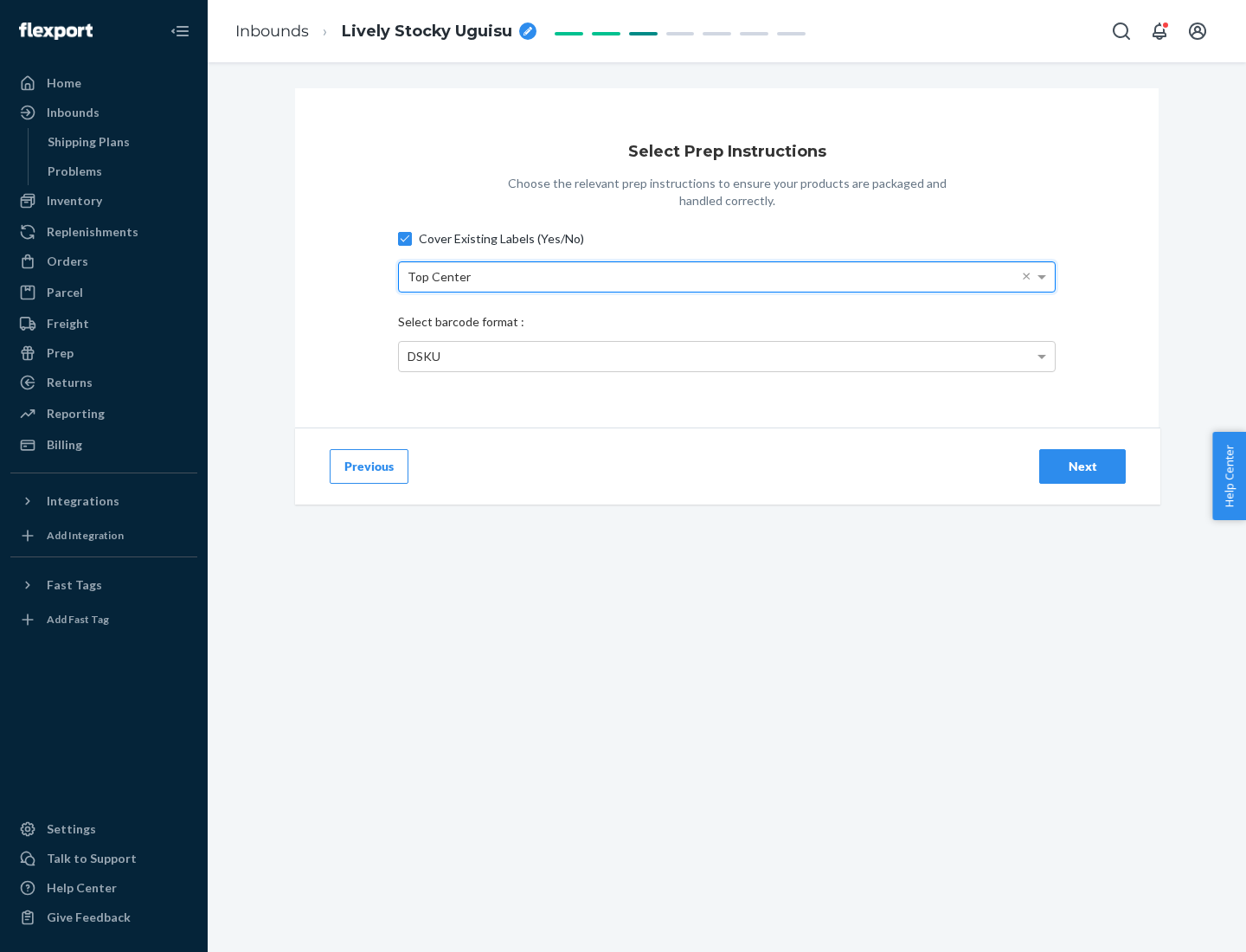
click at [726, 356] on div "DSKU" at bounding box center [727, 356] width 656 height 29
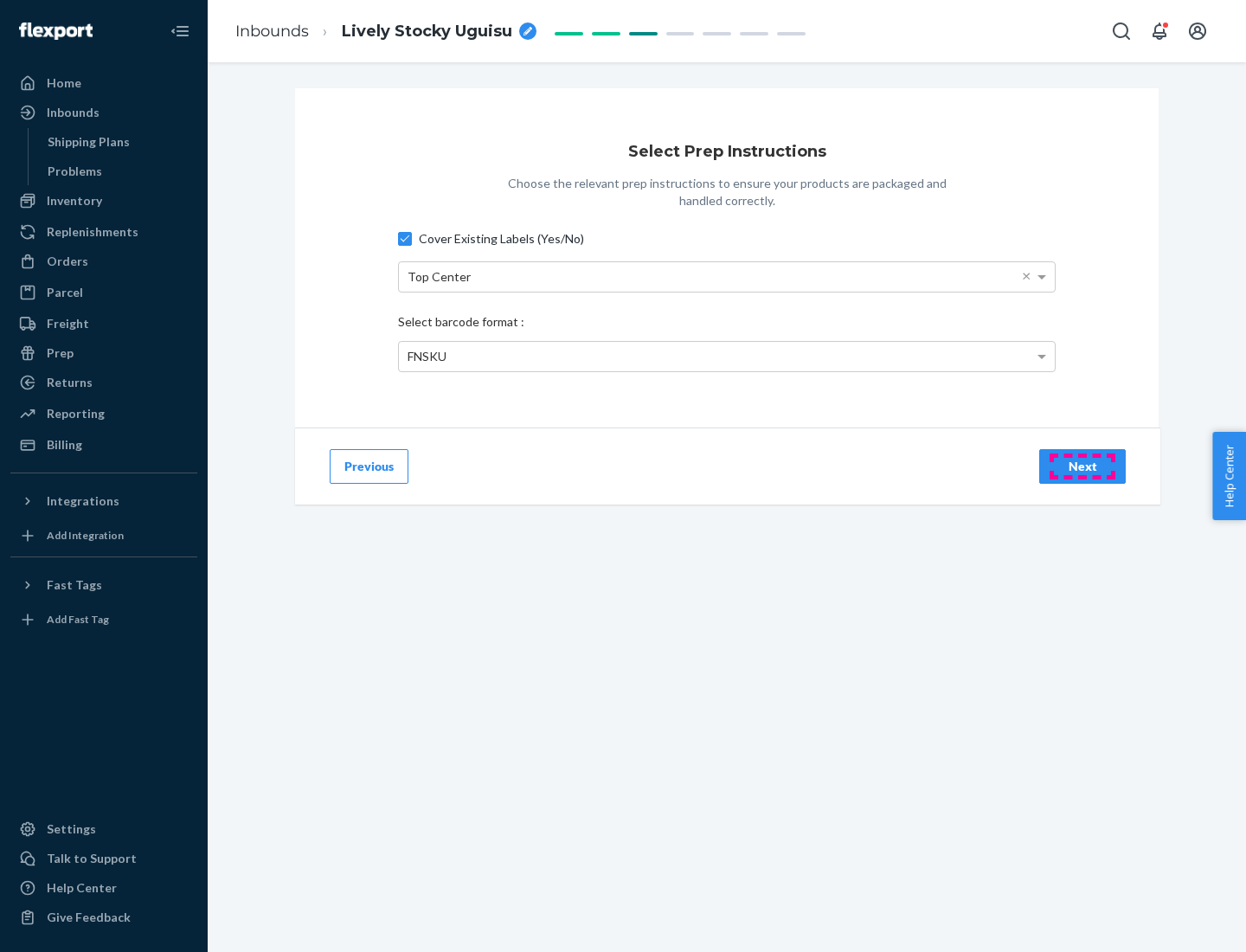
click at [1082, 465] on div "Next" at bounding box center [1082, 466] width 57 height 17
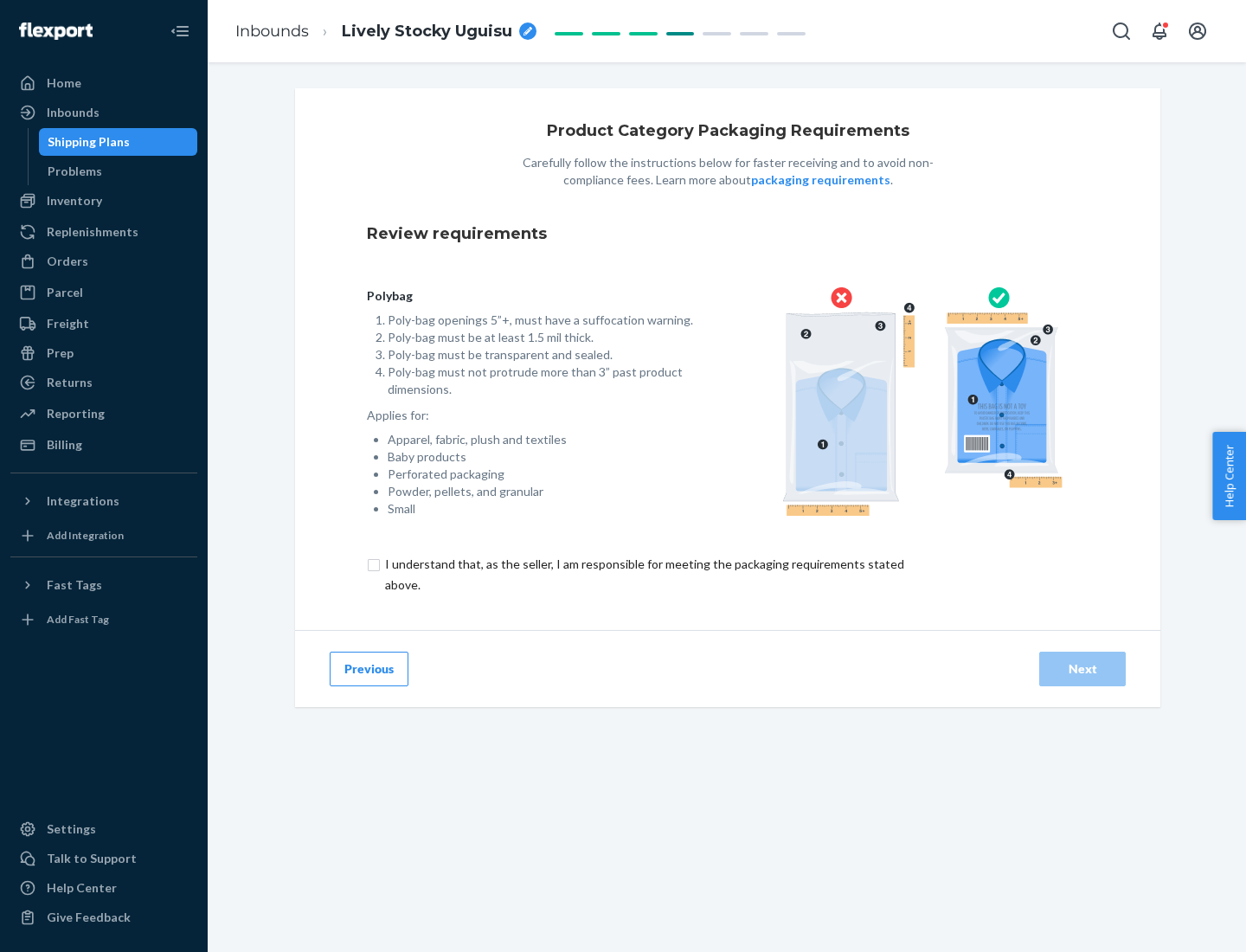
click at [643, 574] on input "checkbox" at bounding box center [655, 574] width 576 height 42
checkbox input "true"
click at [1082, 668] on div "Next" at bounding box center [1082, 669] width 57 height 17
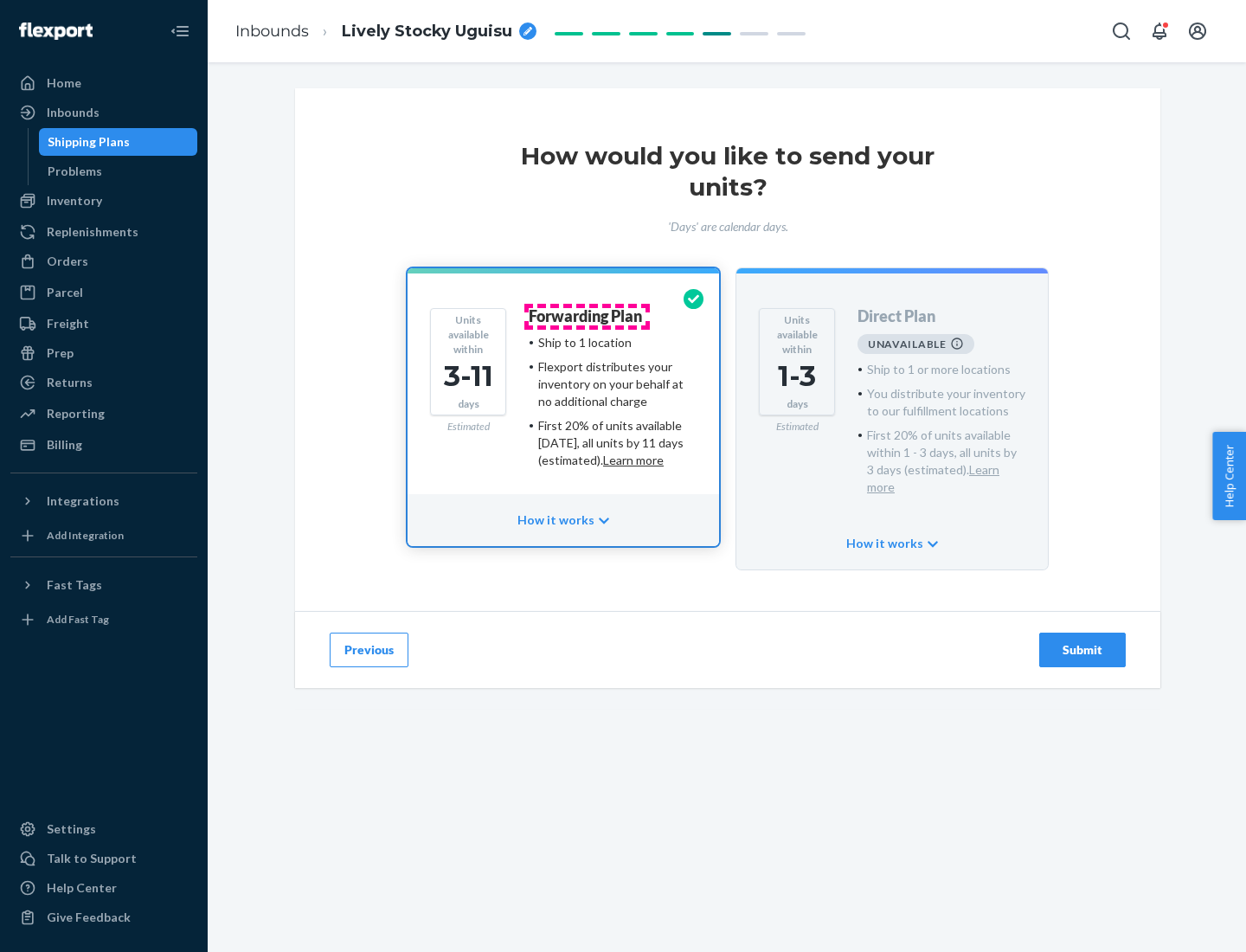
click at [586, 316] on h4 "Forwarding Plan" at bounding box center [585, 316] width 113 height 17
click at [1082, 641] on div "Submit" at bounding box center [1082, 649] width 57 height 17
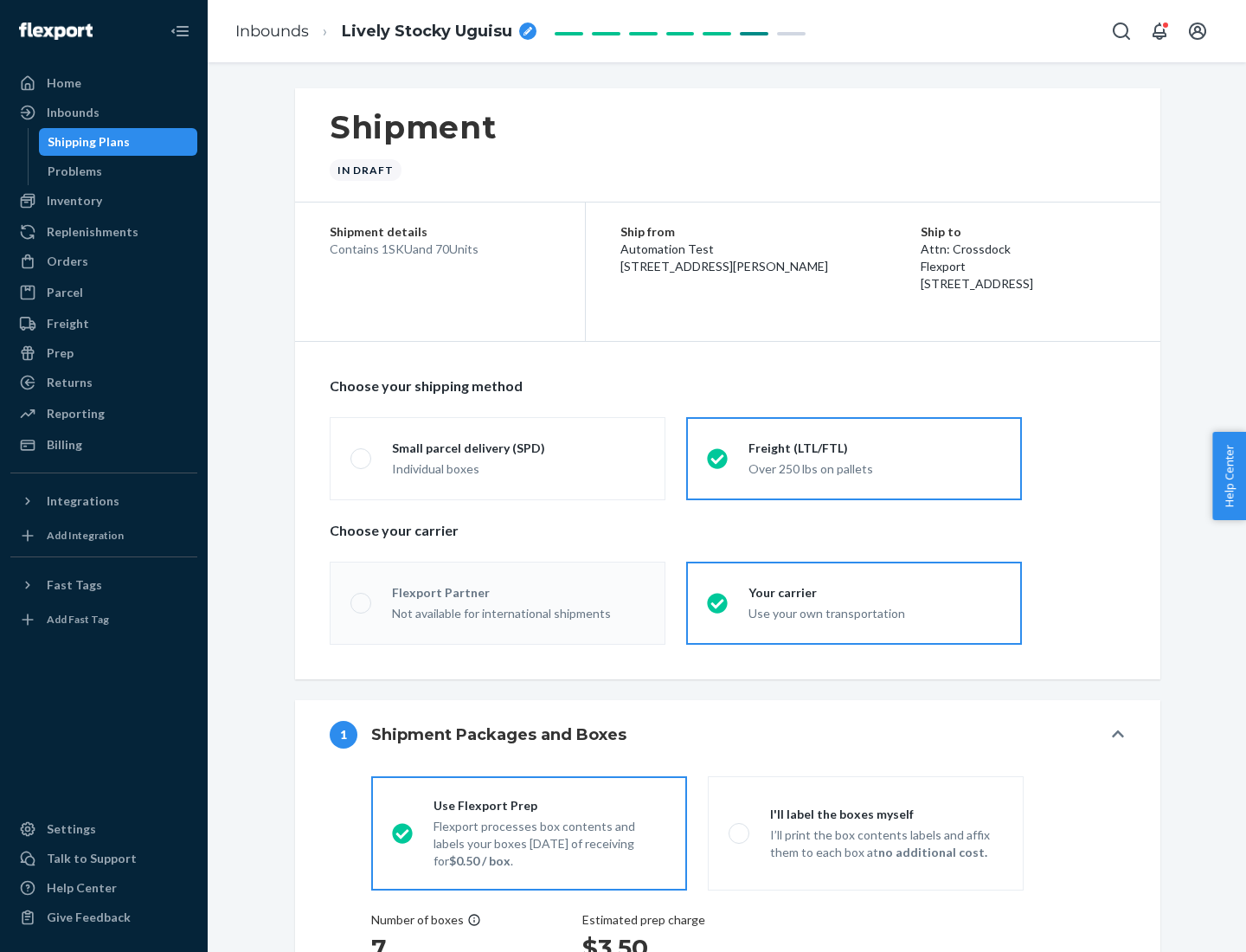
radio input "true"
radio input "false"
radio input "true"
radio input "false"
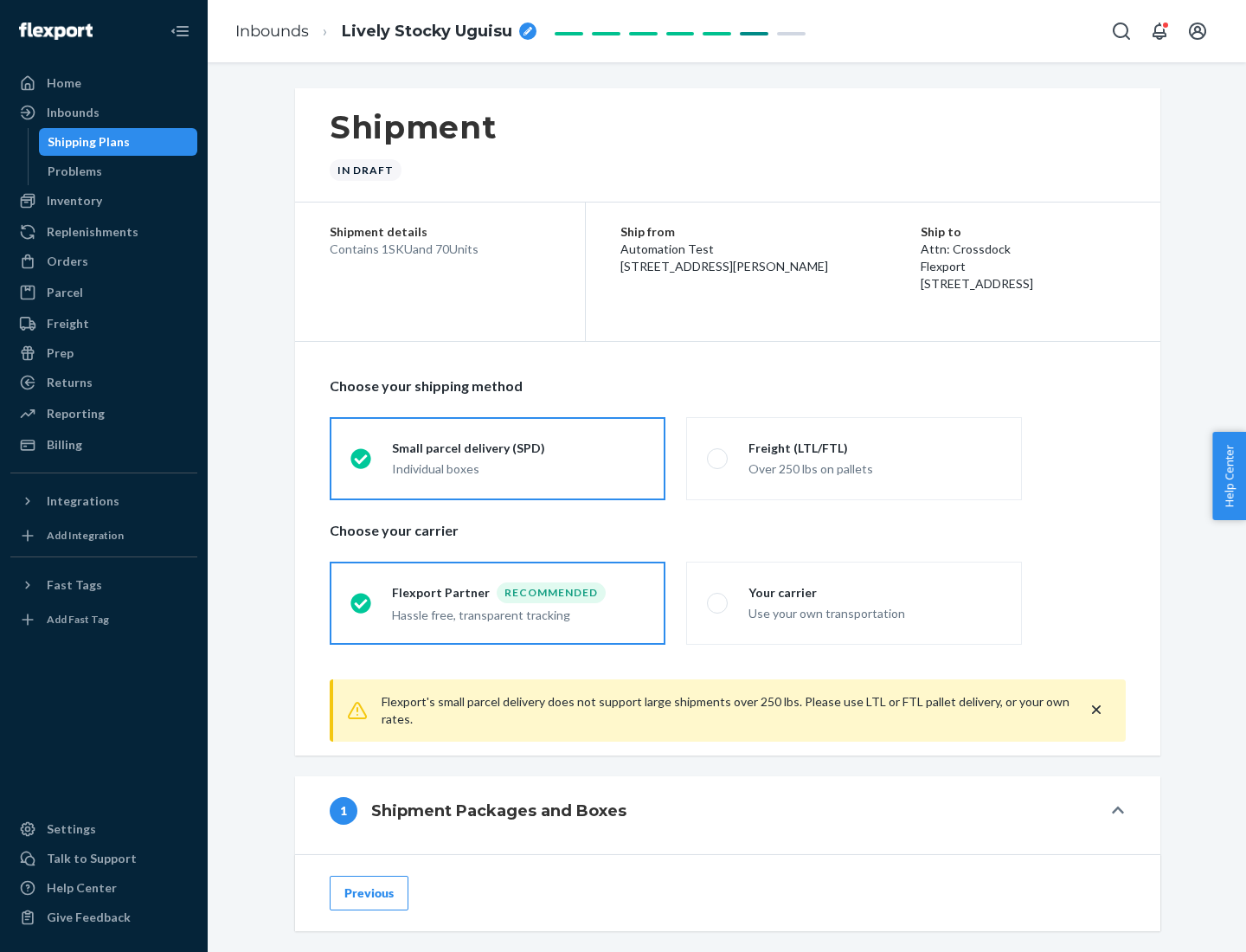
click at [519, 468] on div "Individual boxes" at bounding box center [518, 468] width 252 height 17
click at [362, 464] on input "Small parcel delivery (SPD) Individual boxes" at bounding box center [356, 458] width 12 height 12
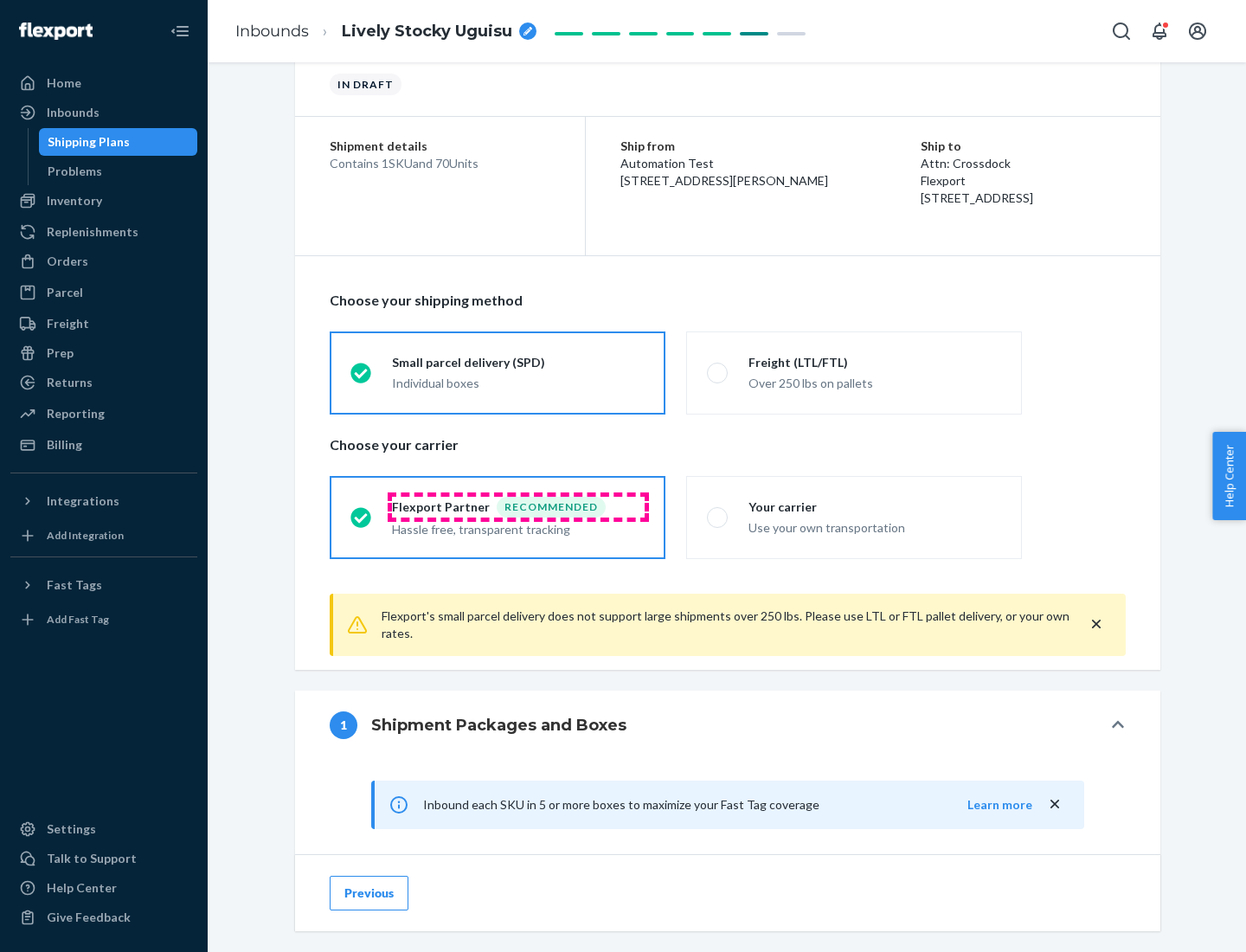
click at [519, 506] on div "Recommended" at bounding box center [551, 506] width 109 height 21
click at [362, 512] on input "Flexport Partner Recommended Hassle free, transparent tracking" at bounding box center [356, 517] width 12 height 12
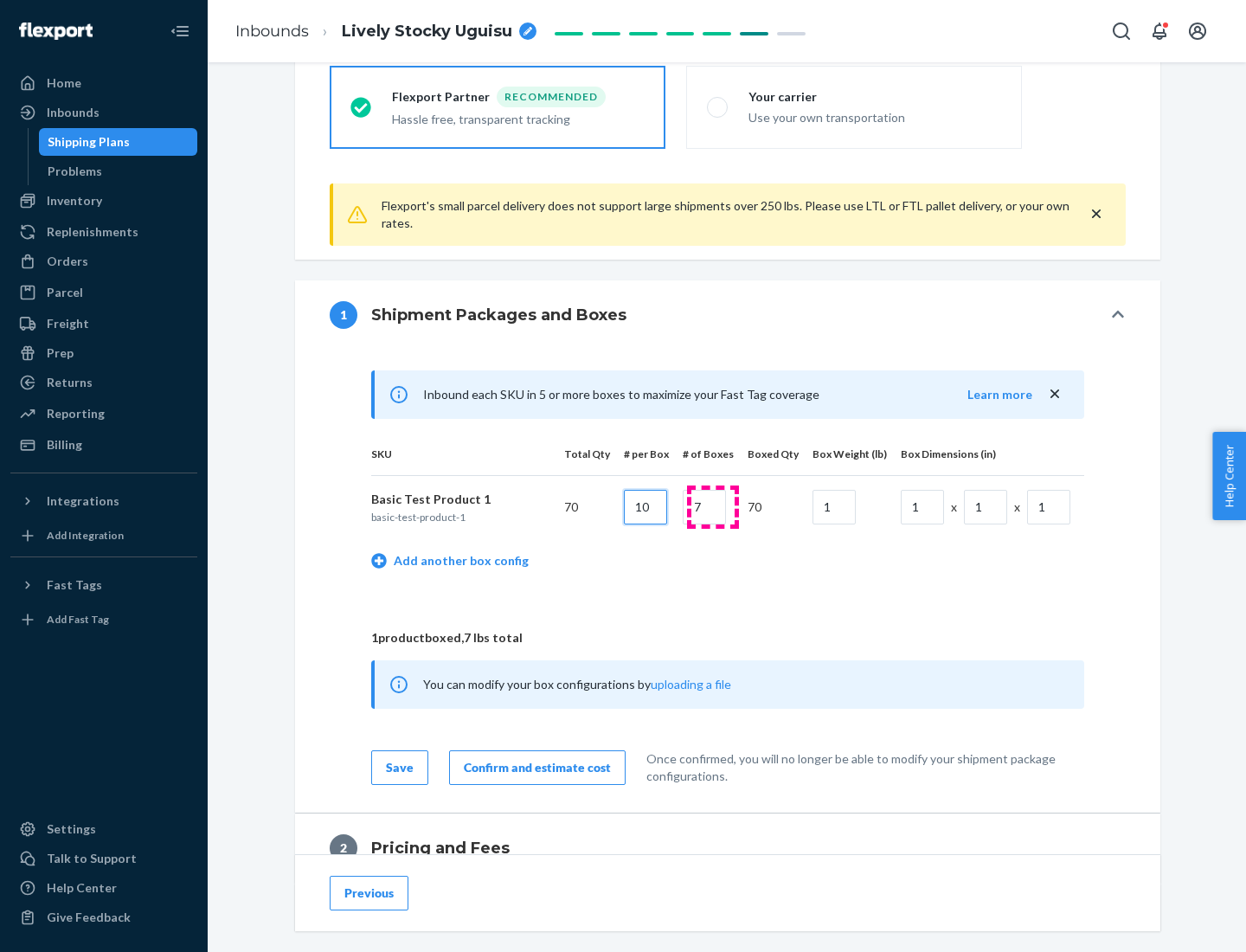
type input "10"
type input "7"
type input "1"
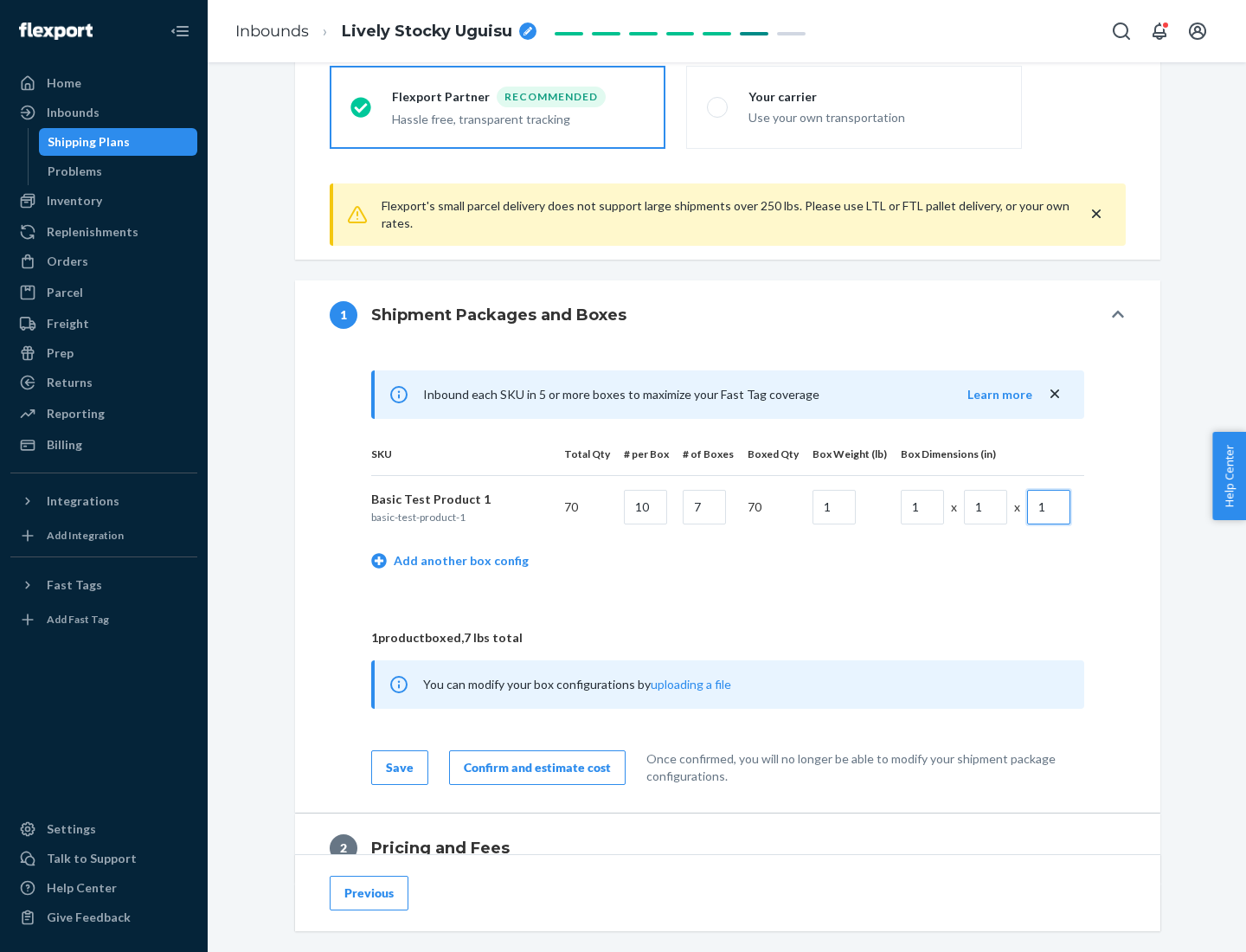
scroll to position [756, 0]
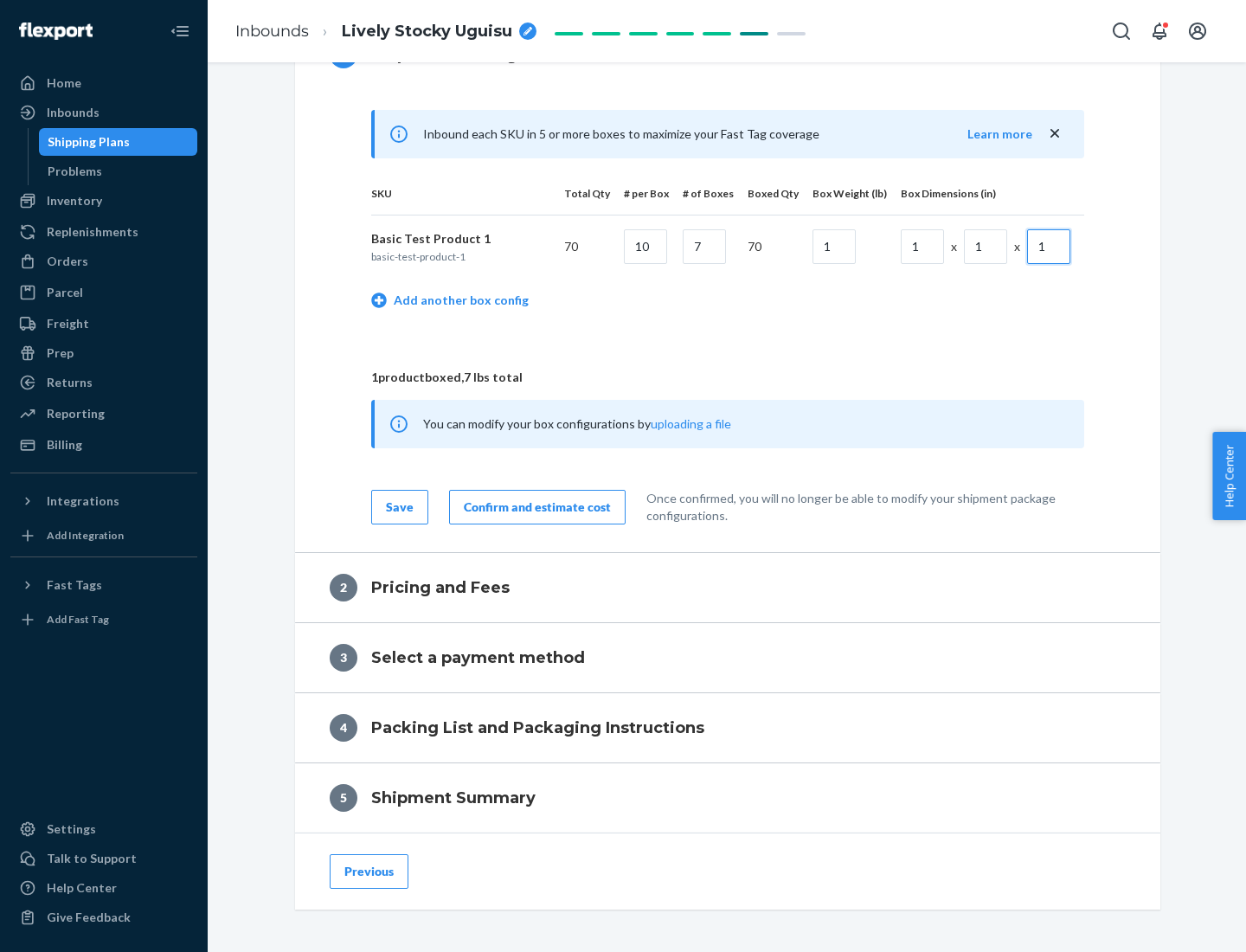
type input "1"
click at [534, 506] on div "Confirm and estimate cost" at bounding box center [537, 506] width 147 height 17
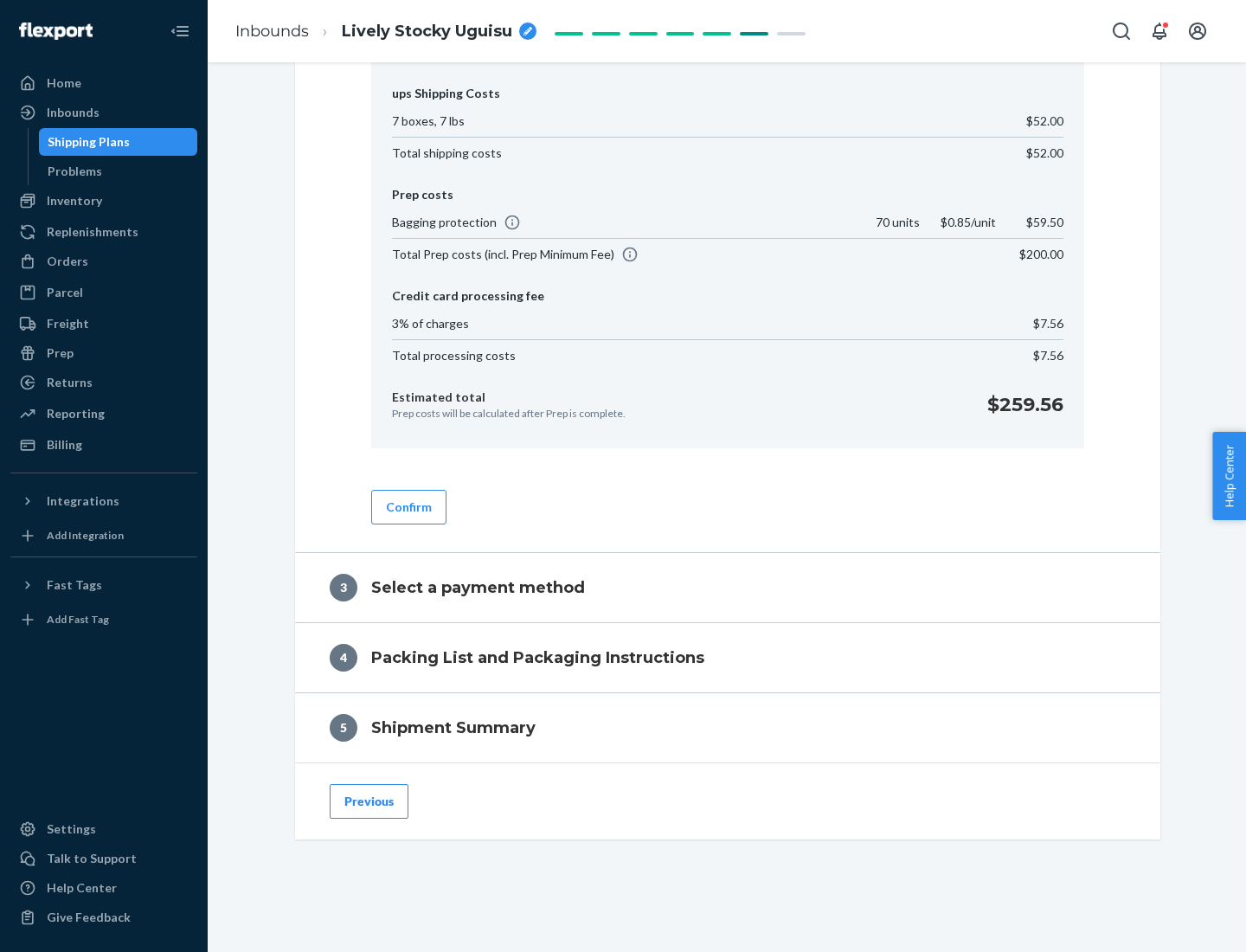
click at [407, 506] on button "Confirm" at bounding box center [408, 506] width 75 height 35
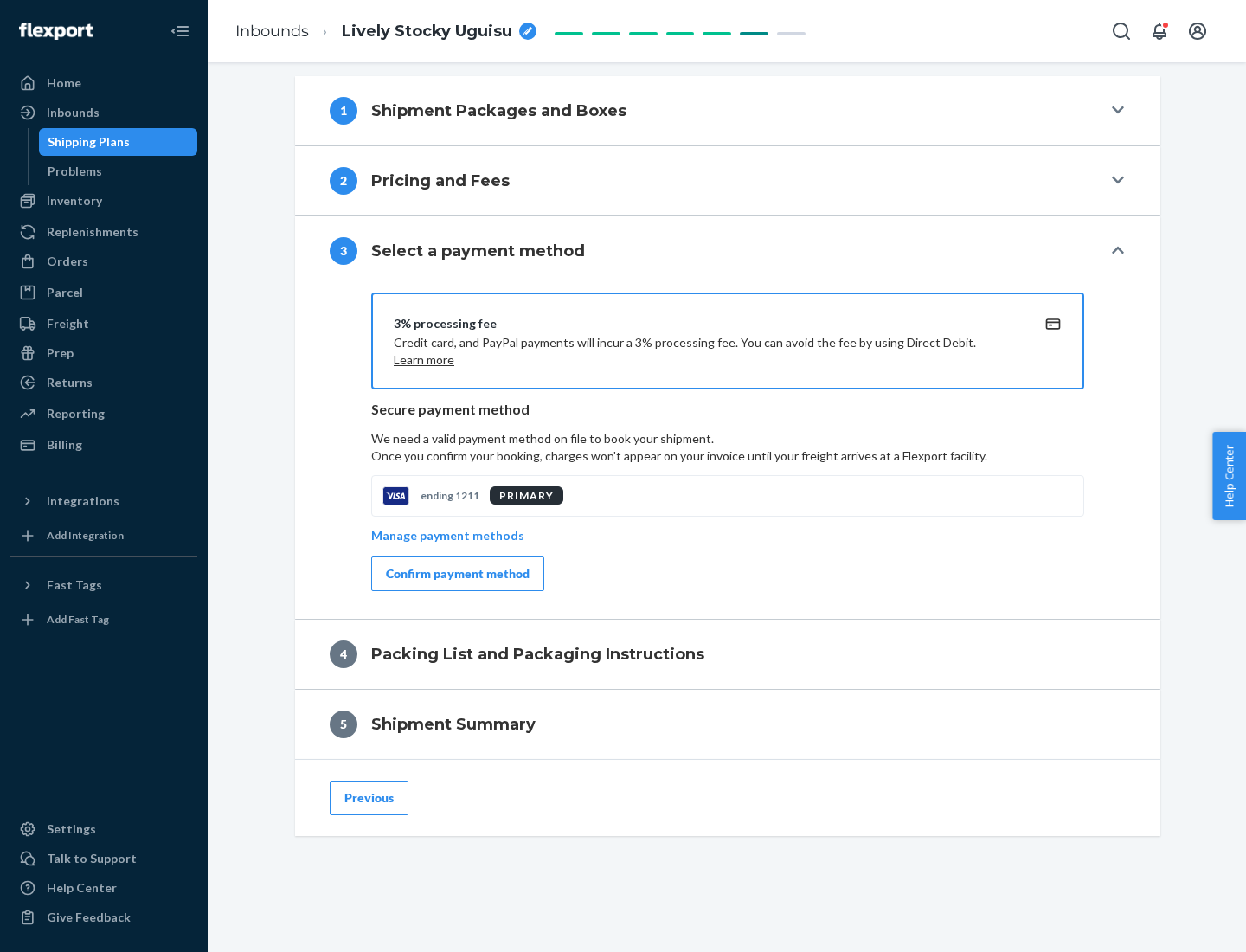
click at [456, 574] on div "Confirm payment method" at bounding box center [457, 573] width 143 height 17
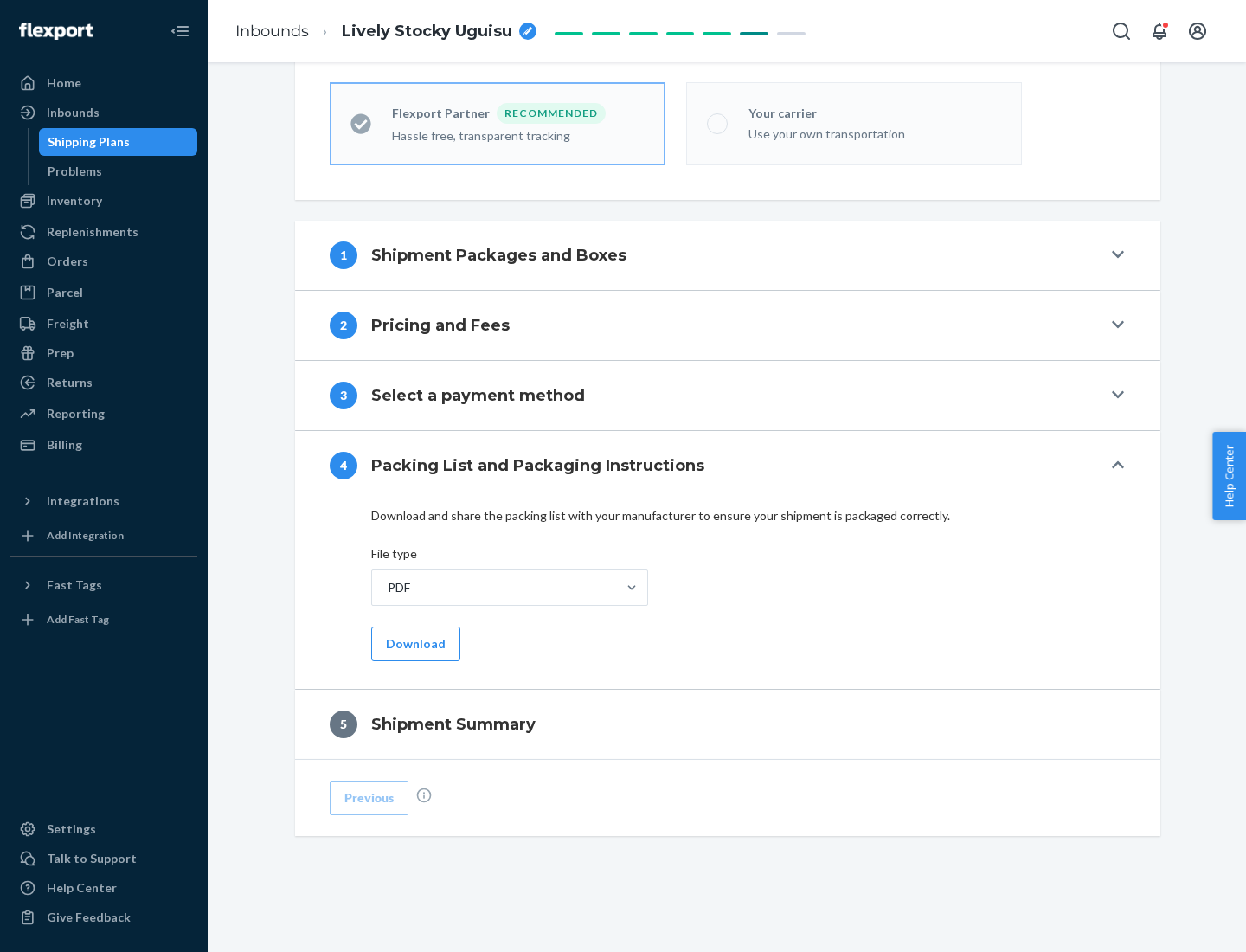
scroll to position [480, 0]
click at [414, 643] on button "Download" at bounding box center [415, 644] width 89 height 35
